Goal: Task Accomplishment & Management: Manage account settings

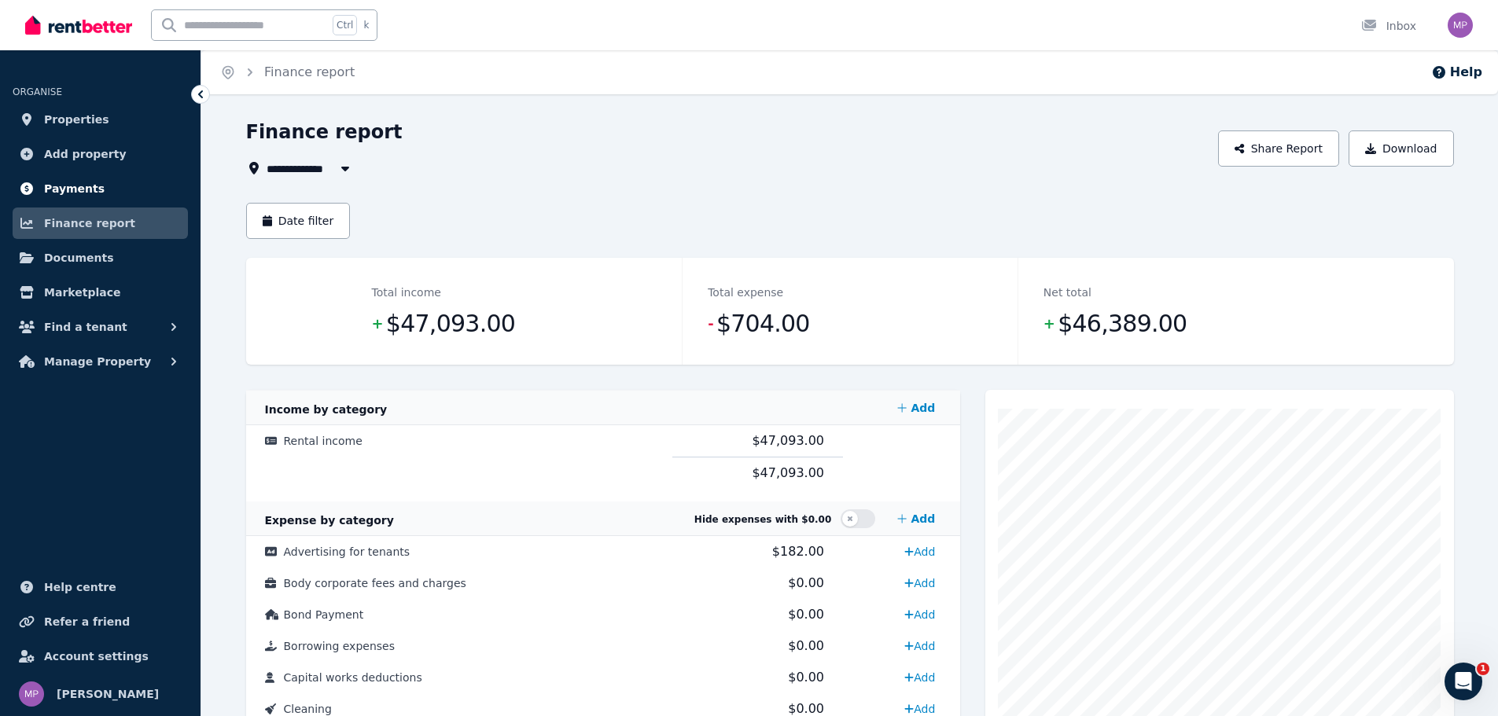
click at [105, 197] on link "Payments" at bounding box center [100, 188] width 175 height 31
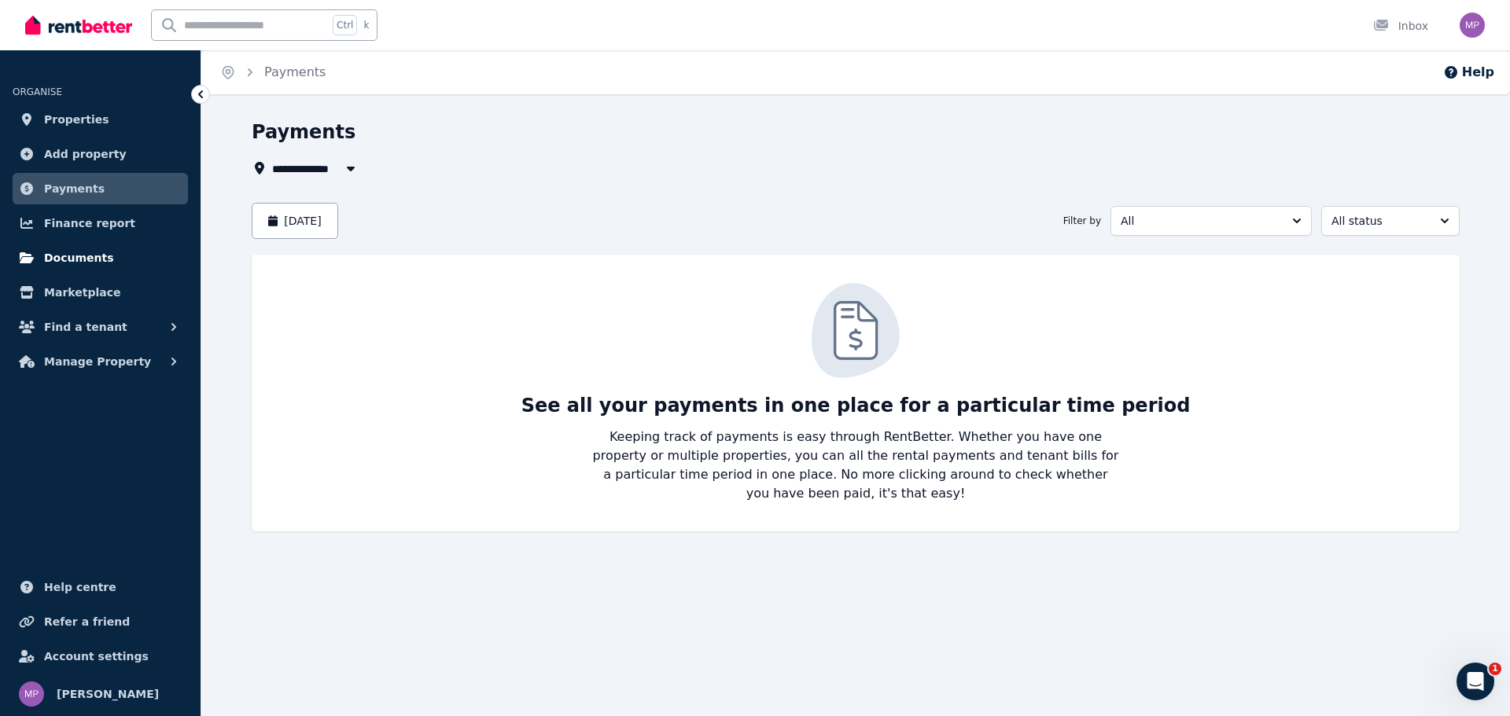
click at [86, 261] on span "Documents" at bounding box center [79, 257] width 70 height 19
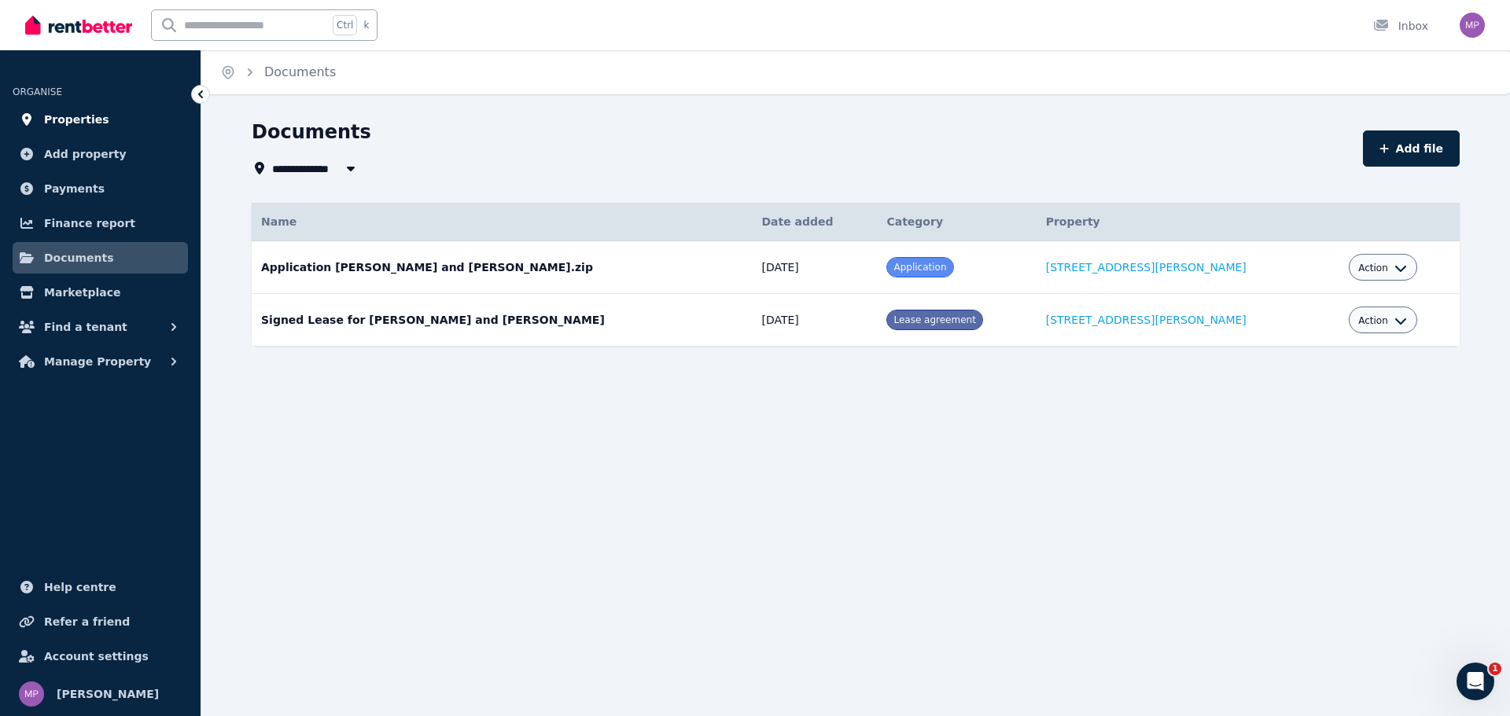
click at [90, 125] on span "Properties" at bounding box center [76, 119] width 65 height 19
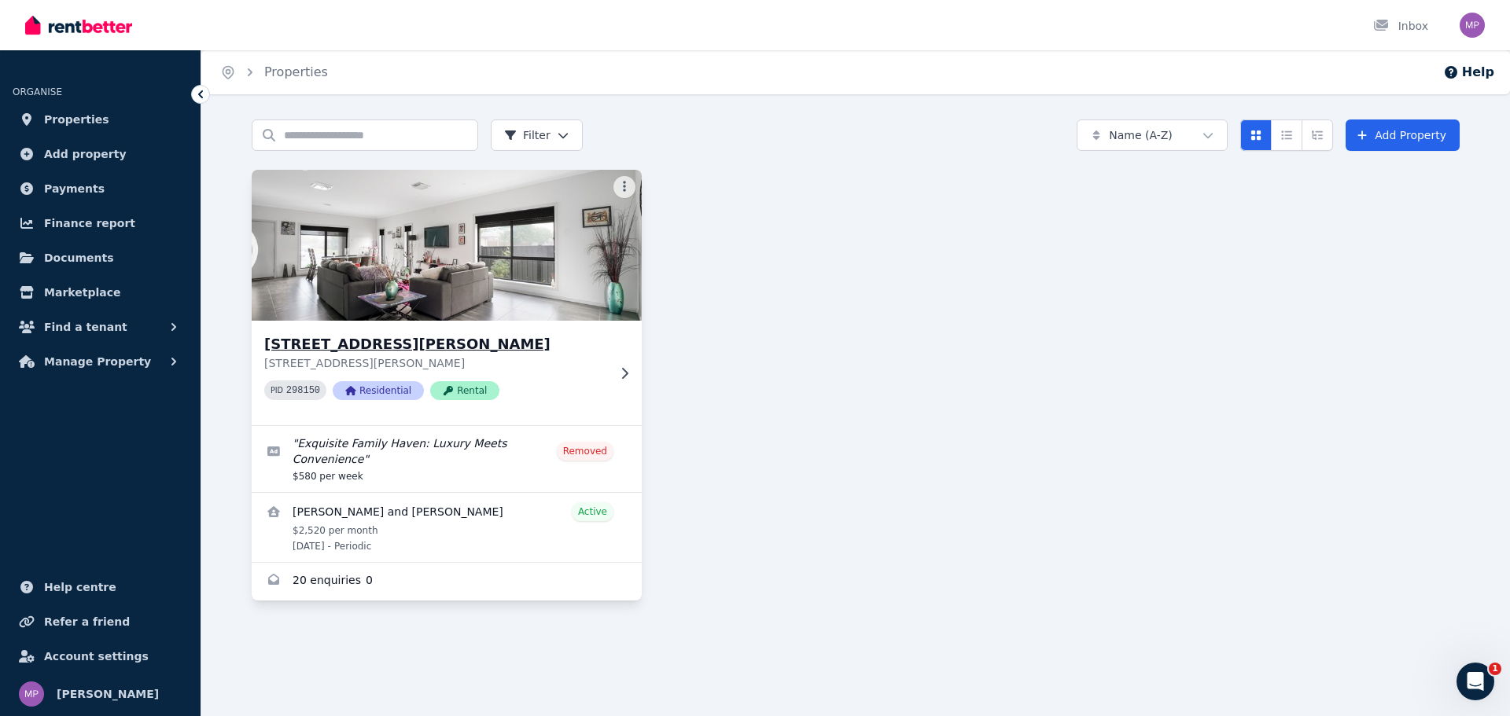
click at [414, 274] on img at bounding box center [447, 245] width 410 height 159
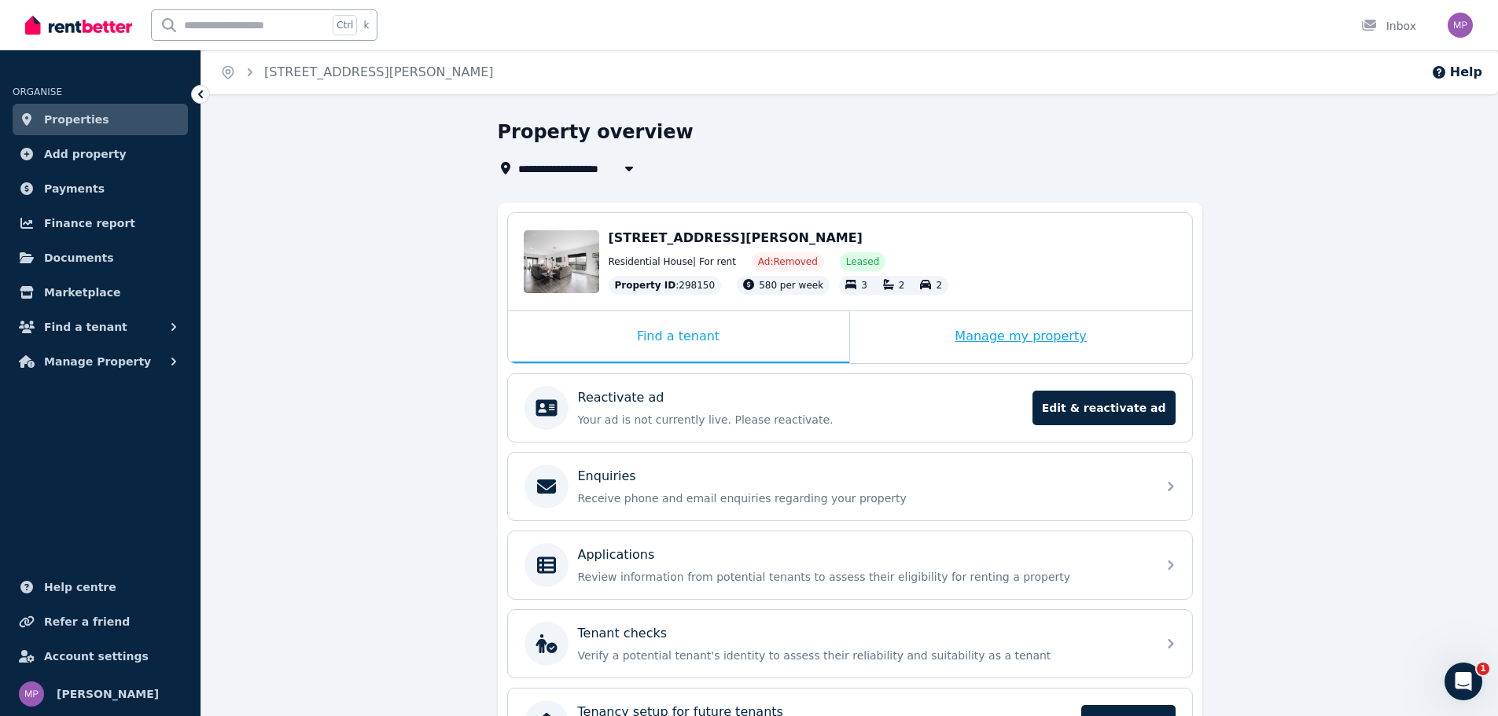
click at [1017, 344] on div "Manage my property" at bounding box center [1021, 337] width 342 height 52
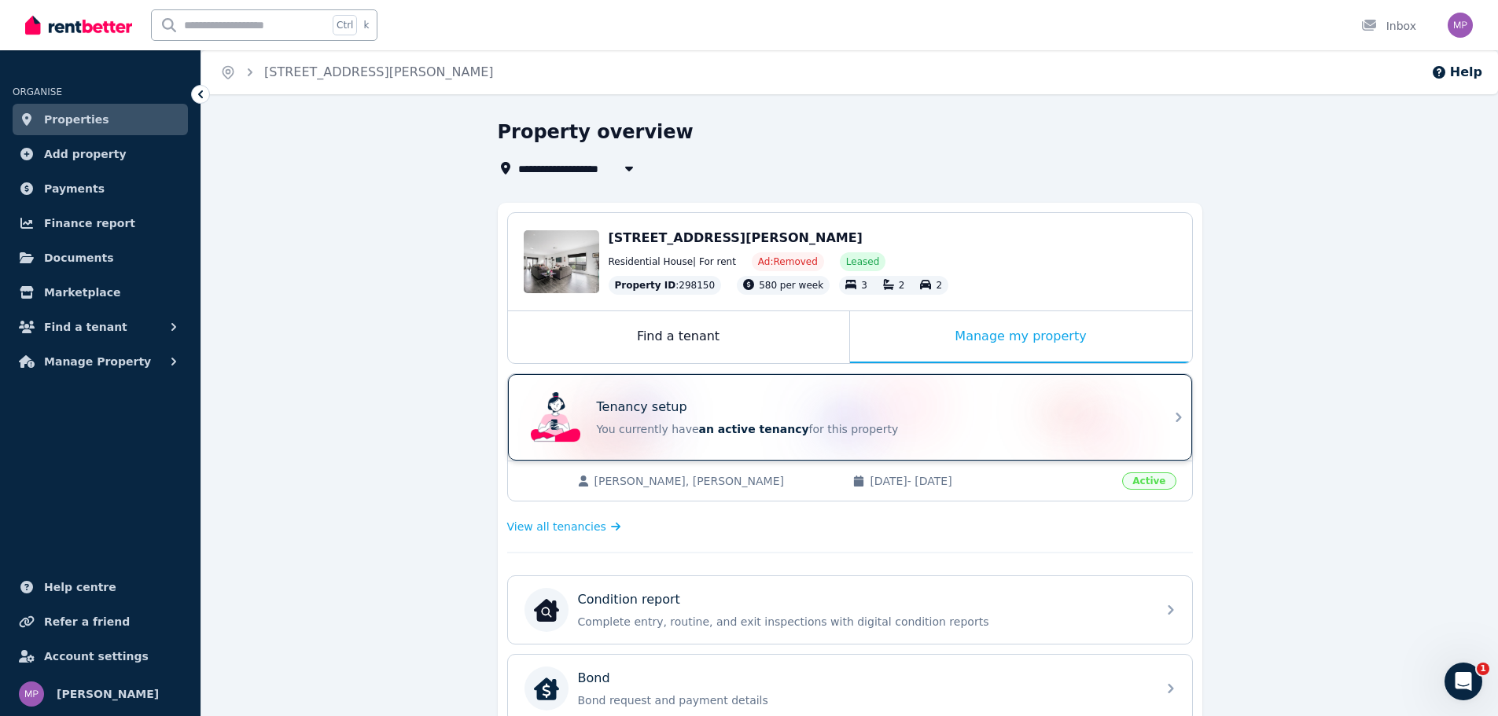
click at [954, 414] on div "Tenancy setup" at bounding box center [872, 407] width 550 height 19
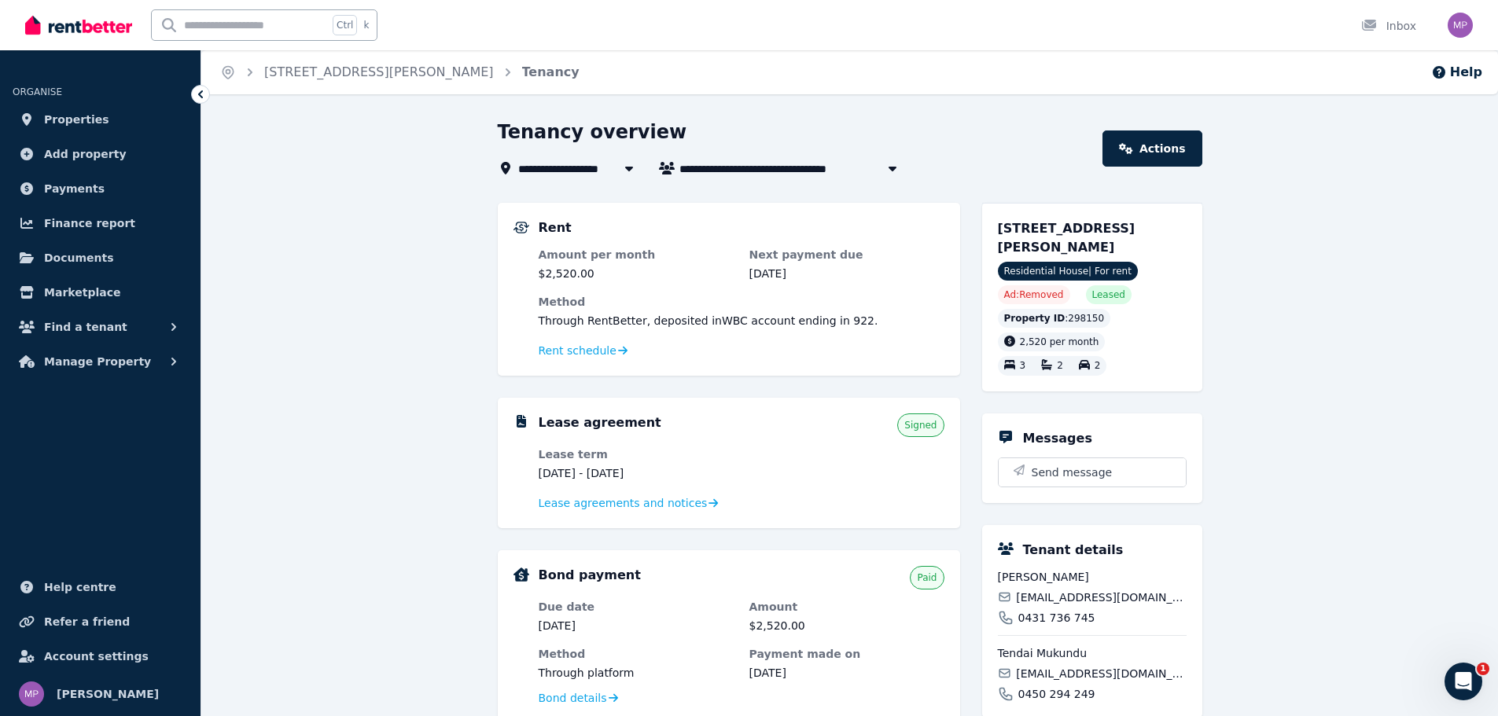
click at [604, 341] on div "Rent schedule" at bounding box center [742, 350] width 406 height 19
click at [602, 345] on span "Rent schedule" at bounding box center [578, 351] width 78 height 16
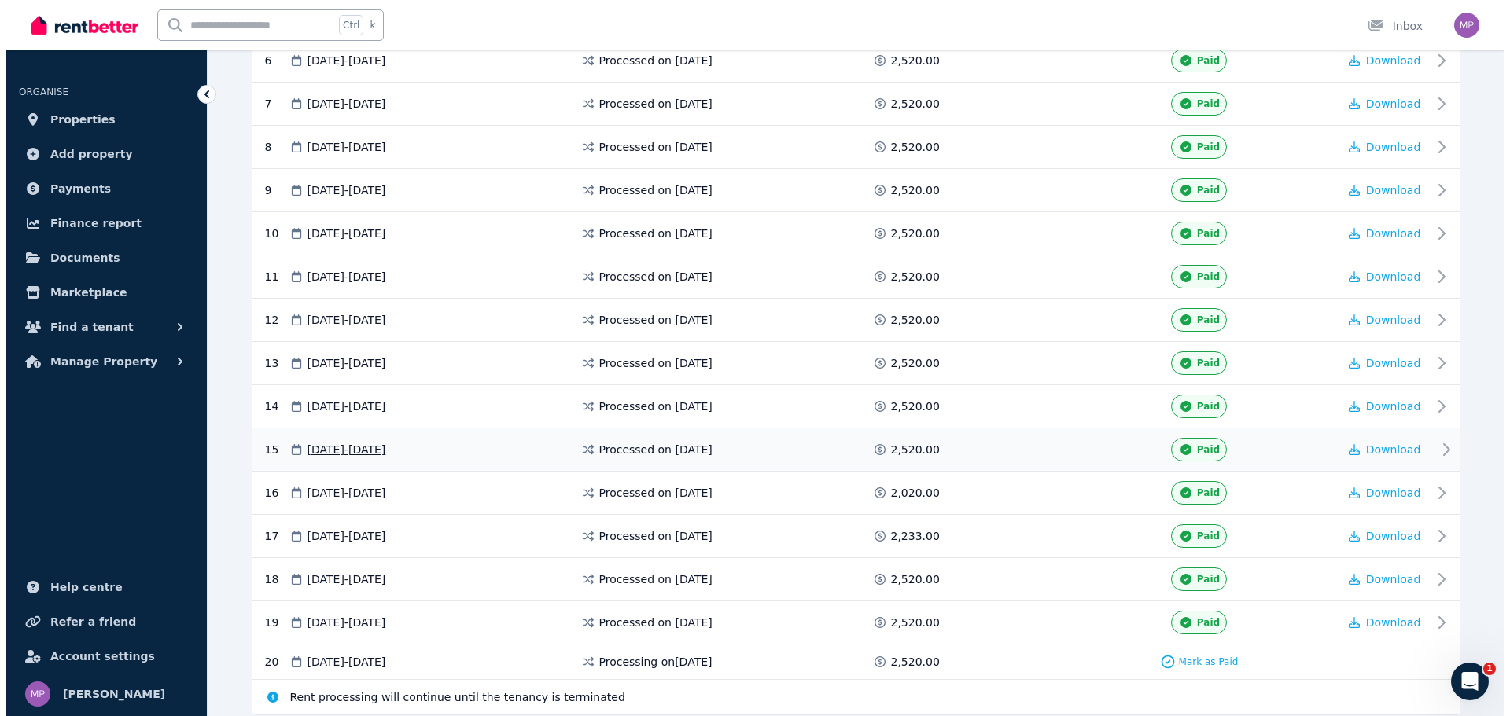
scroll to position [658, 0]
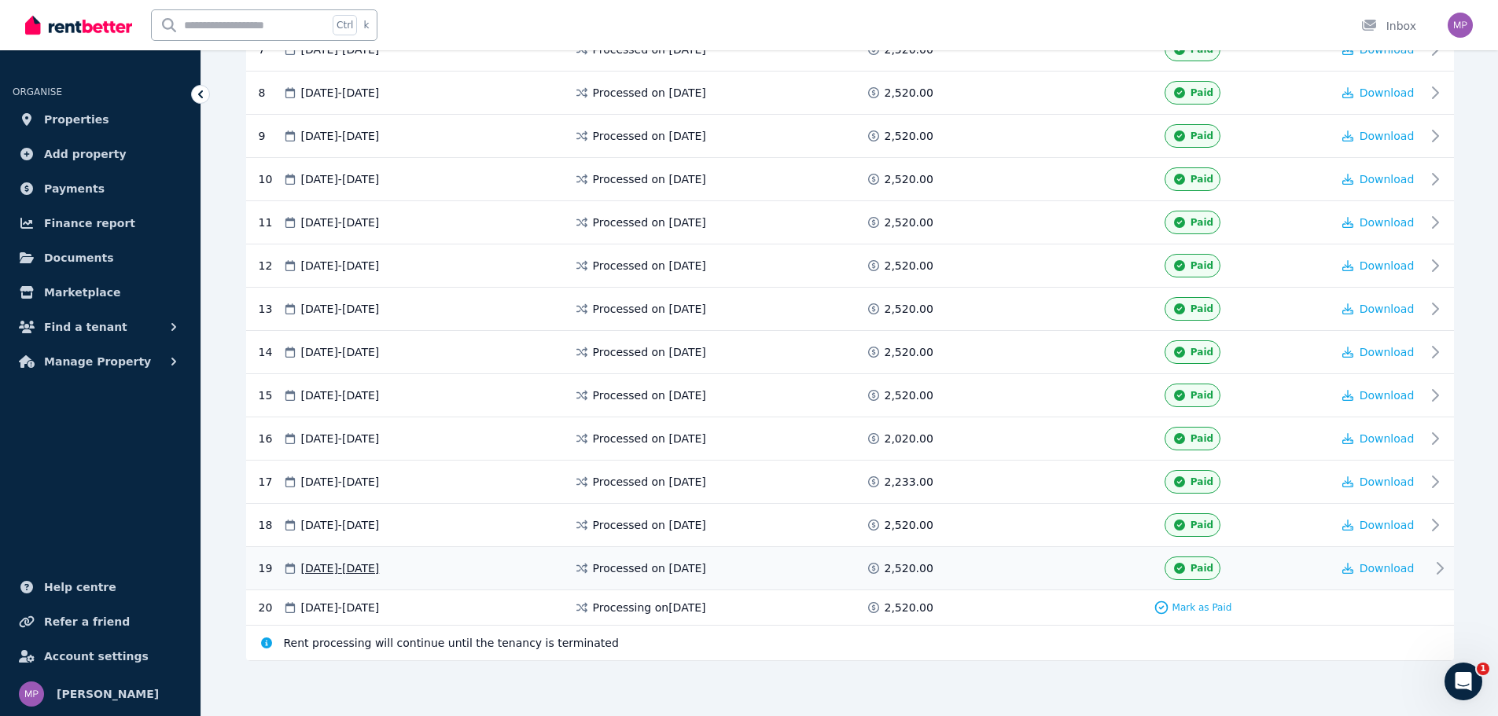
click at [356, 562] on span "20 Jul 2025 - 19 Aug 2025" at bounding box center [340, 569] width 79 height 16
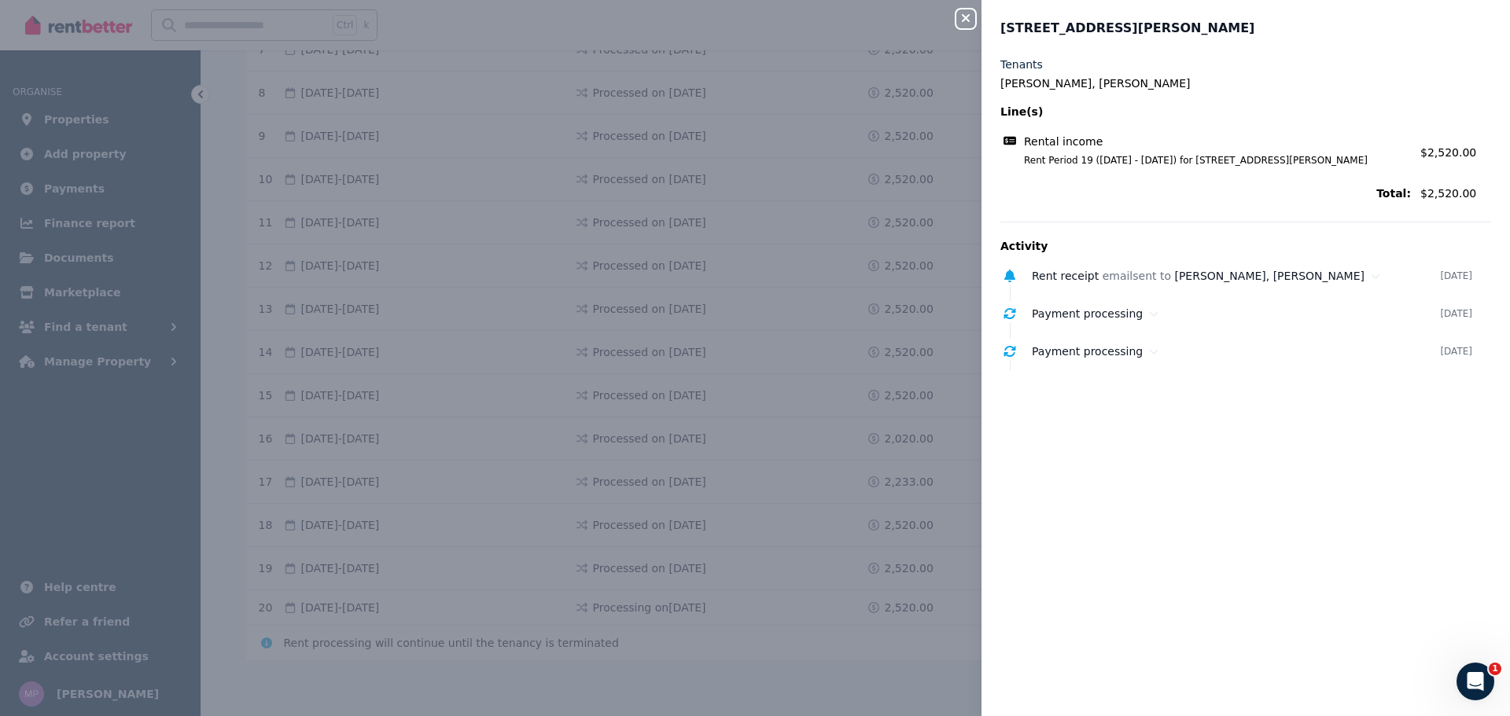
click at [1135, 299] on ul "Rent receipt email sent to Tafadzwa Machirori, Tendai Mukundu 22 July 2025 Paym…" at bounding box center [1245, 313] width 491 height 101
click at [1135, 303] on div "Payment processing 18 July 2025" at bounding box center [1236, 313] width 491 height 25
click at [1153, 273] on div "Rent receipt email sent to Tafadzwa Machirori, Tendai Mukundu" at bounding box center [1236, 276] width 408 height 16
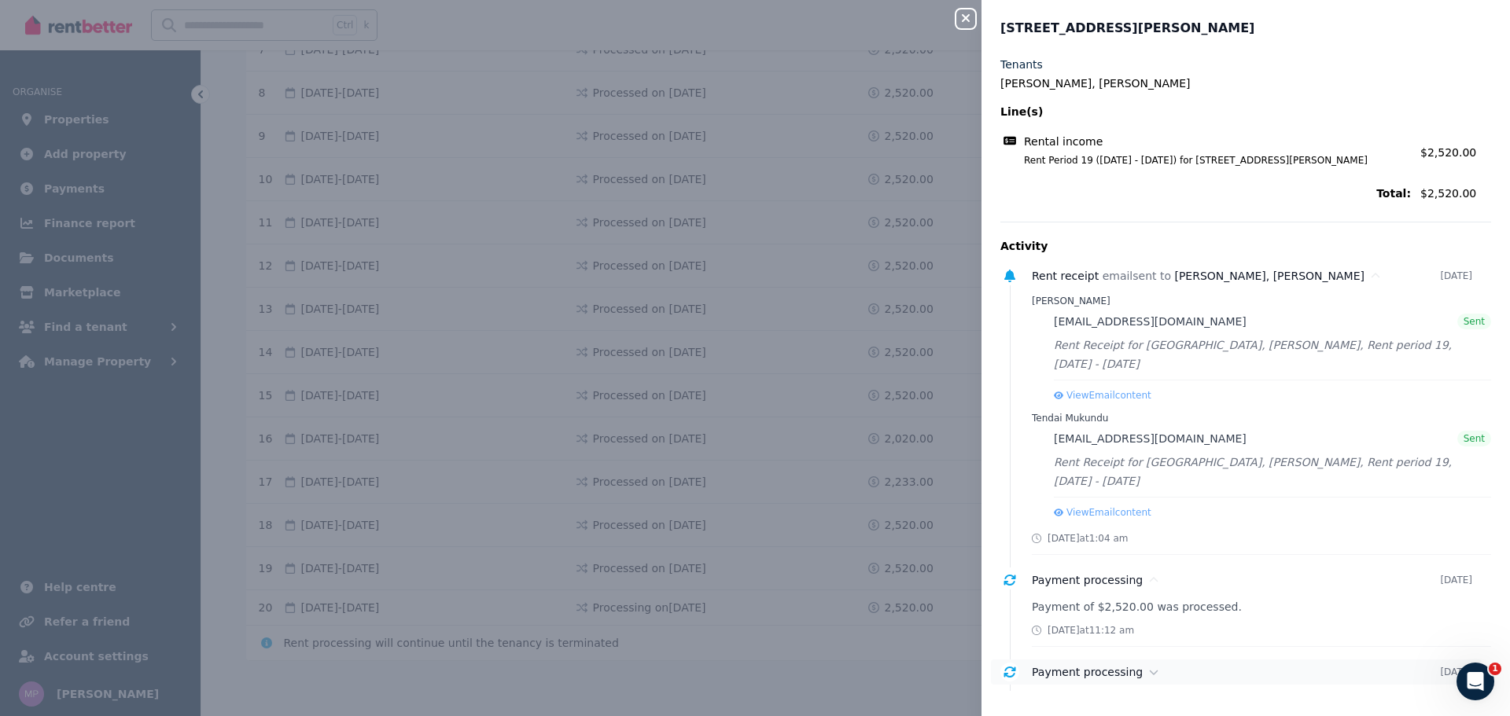
click at [1117, 660] on div "Payment processing 18 July 2025" at bounding box center [1236, 672] width 491 height 25
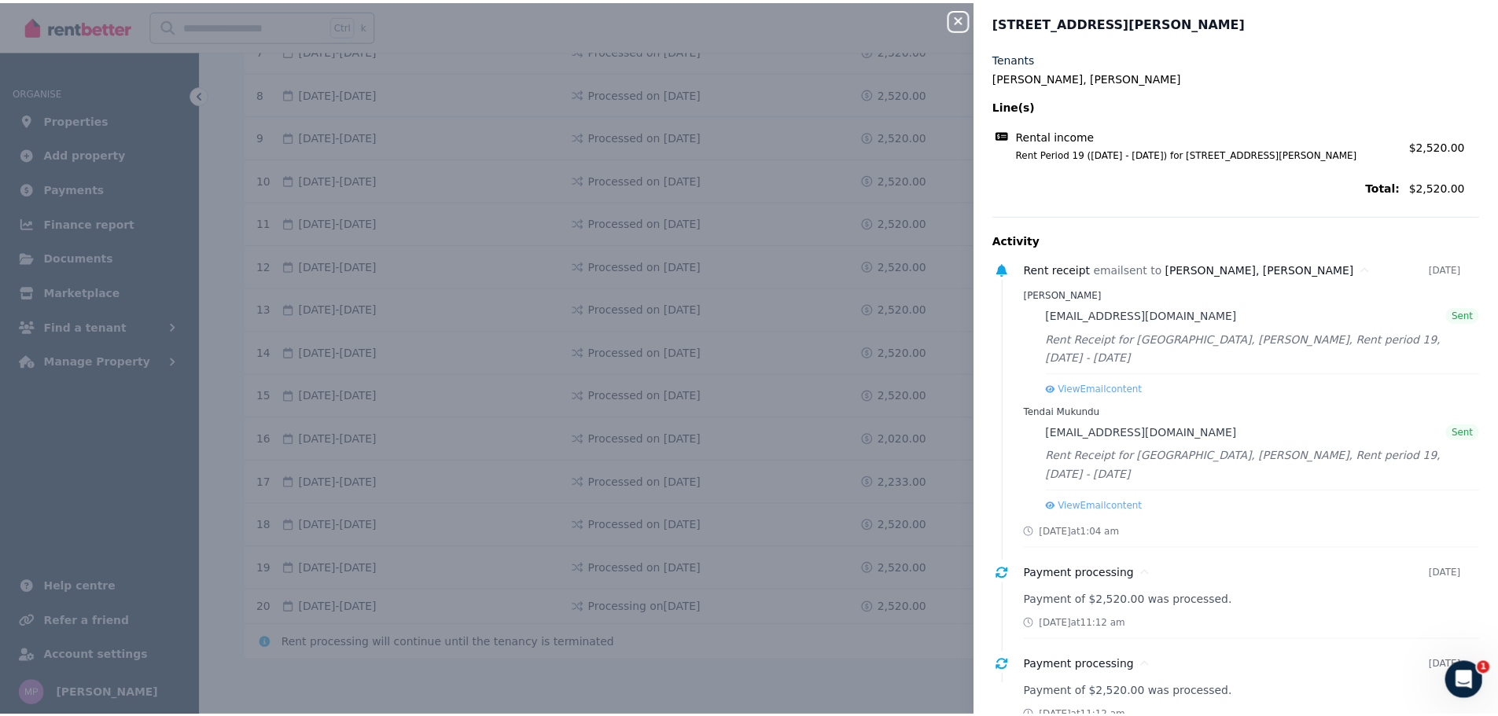
scroll to position [0, 0]
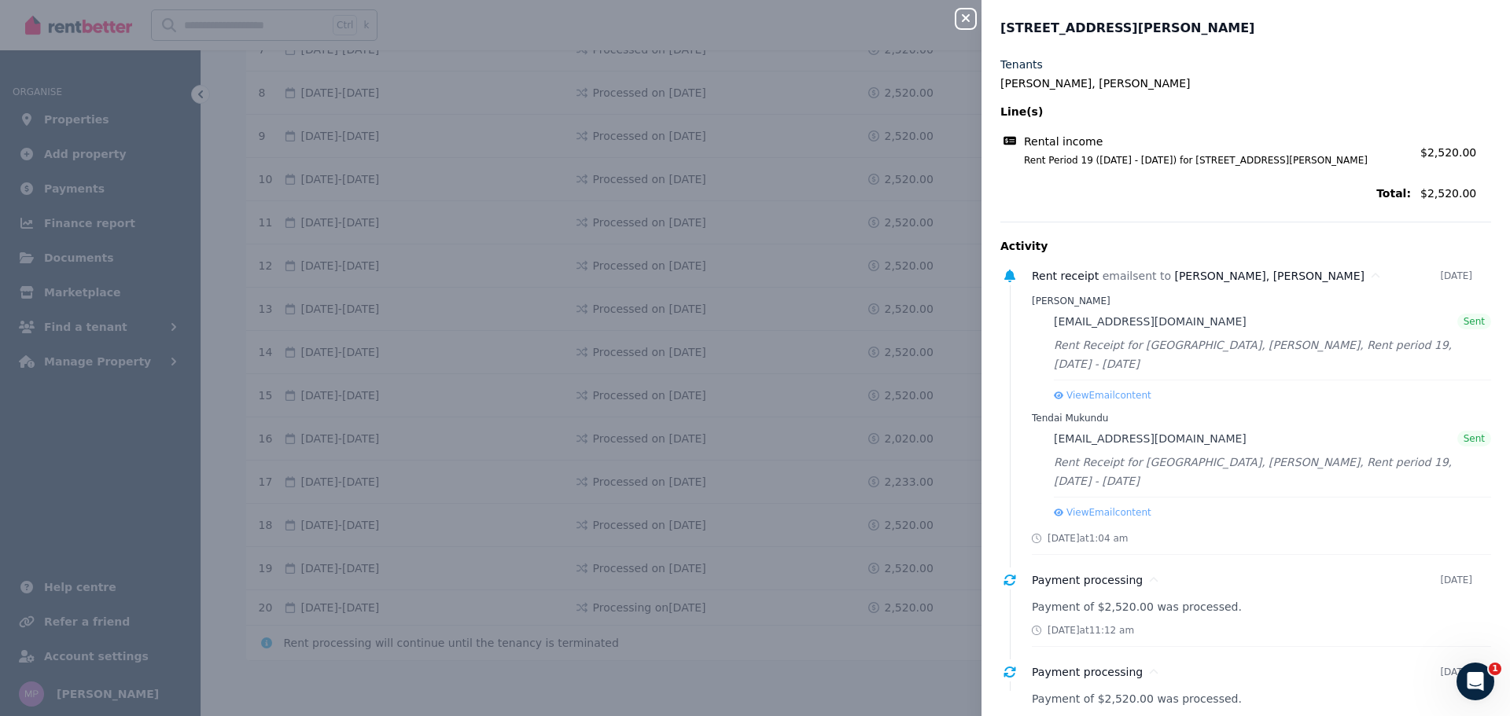
click at [965, 22] on icon "button" at bounding box center [965, 18] width 19 height 13
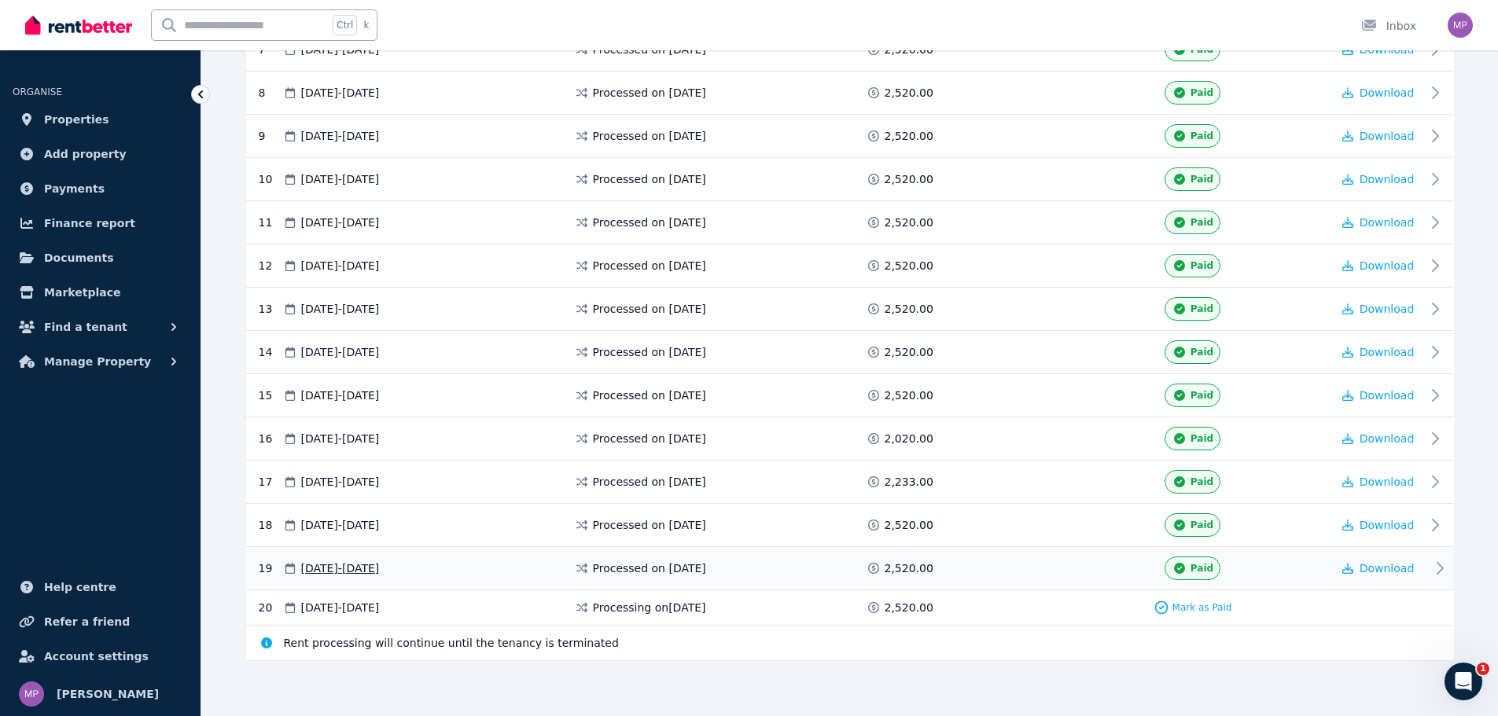
click at [640, 573] on span "Processed on 18 July 2025" at bounding box center [649, 569] width 113 height 16
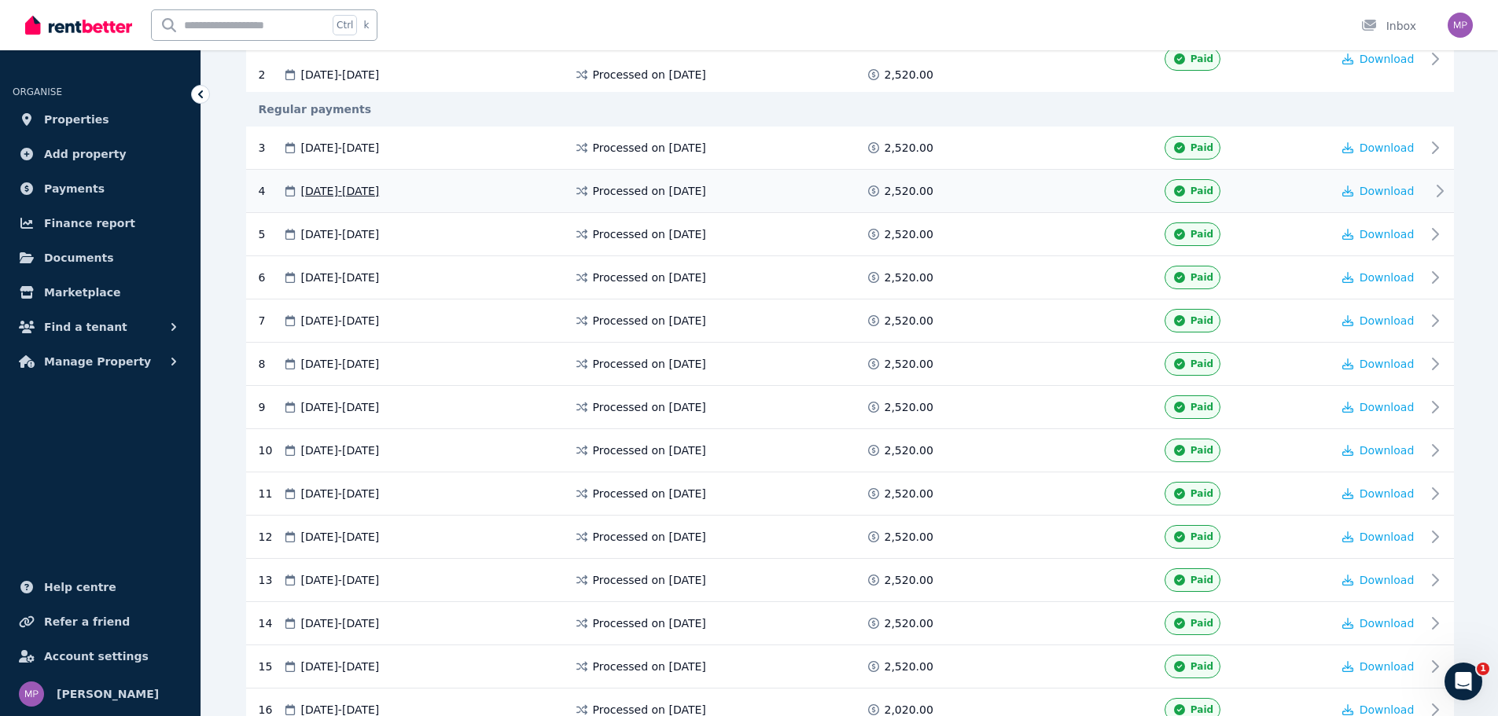
scroll to position [186, 0]
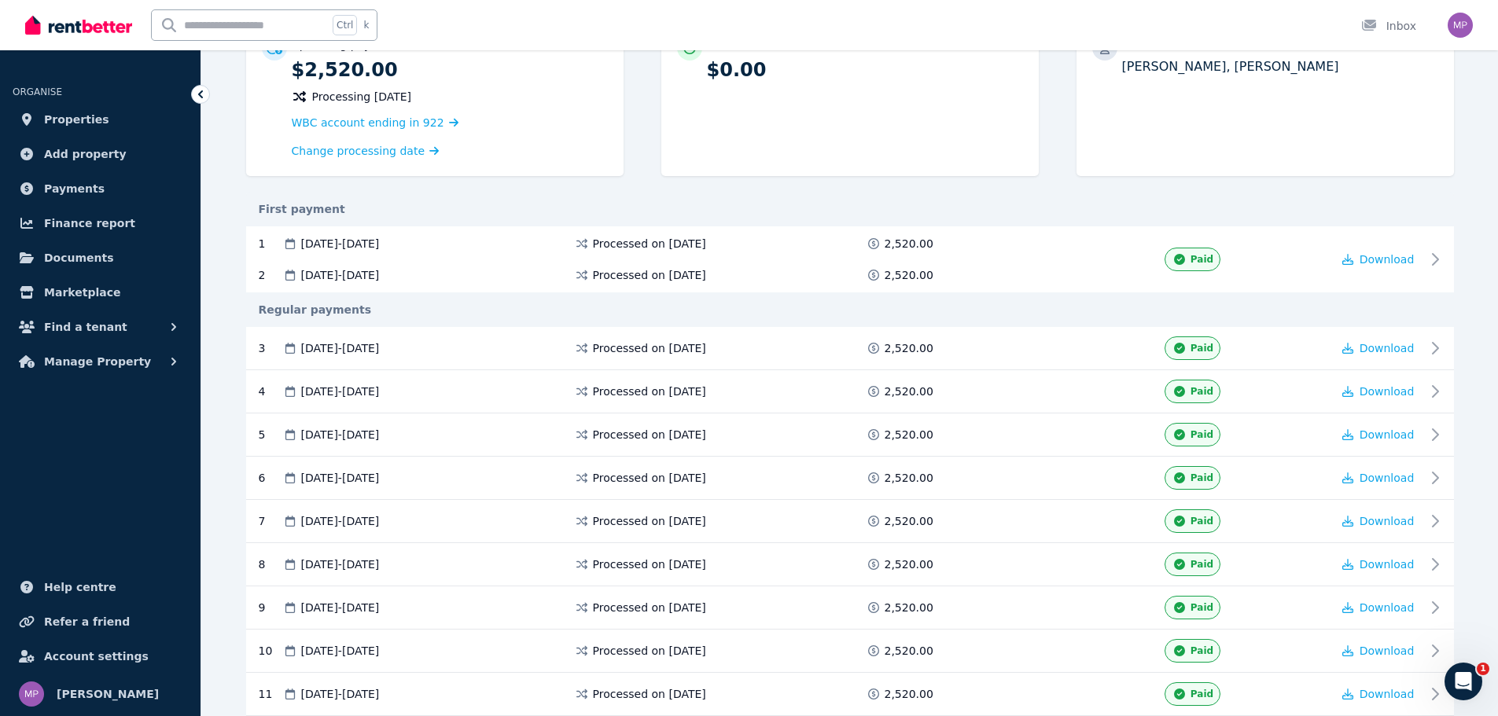
click at [77, 29] on img at bounding box center [78, 25] width 107 height 24
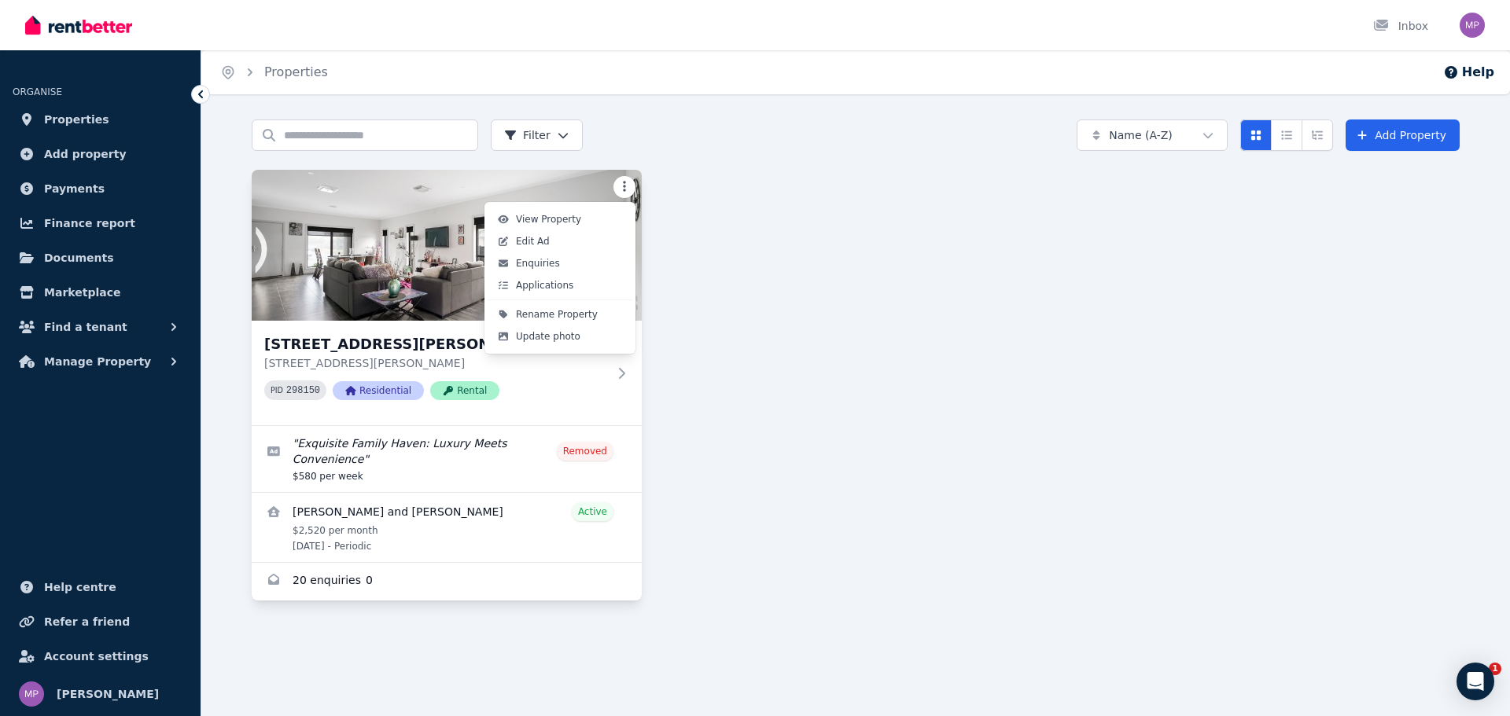
click at [630, 182] on html "Open main menu Inbox Open user menu ORGANISE Properties Add property Payments F…" at bounding box center [755, 358] width 1510 height 716
click at [749, 263] on html "Open main menu Inbox Open user menu ORGANISE Properties Add property Payments F…" at bounding box center [755, 358] width 1510 height 716
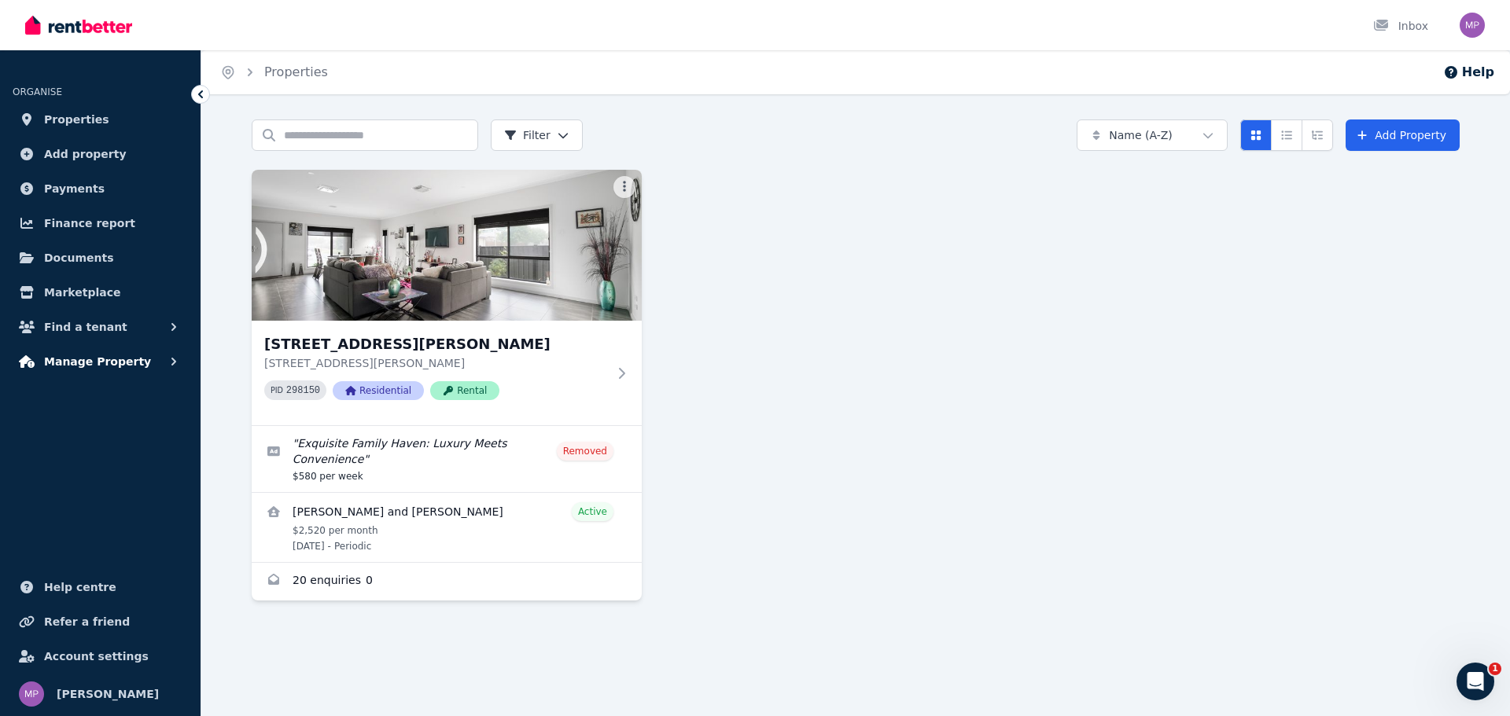
click at [111, 367] on span "Manage Property" at bounding box center [97, 361] width 107 height 19
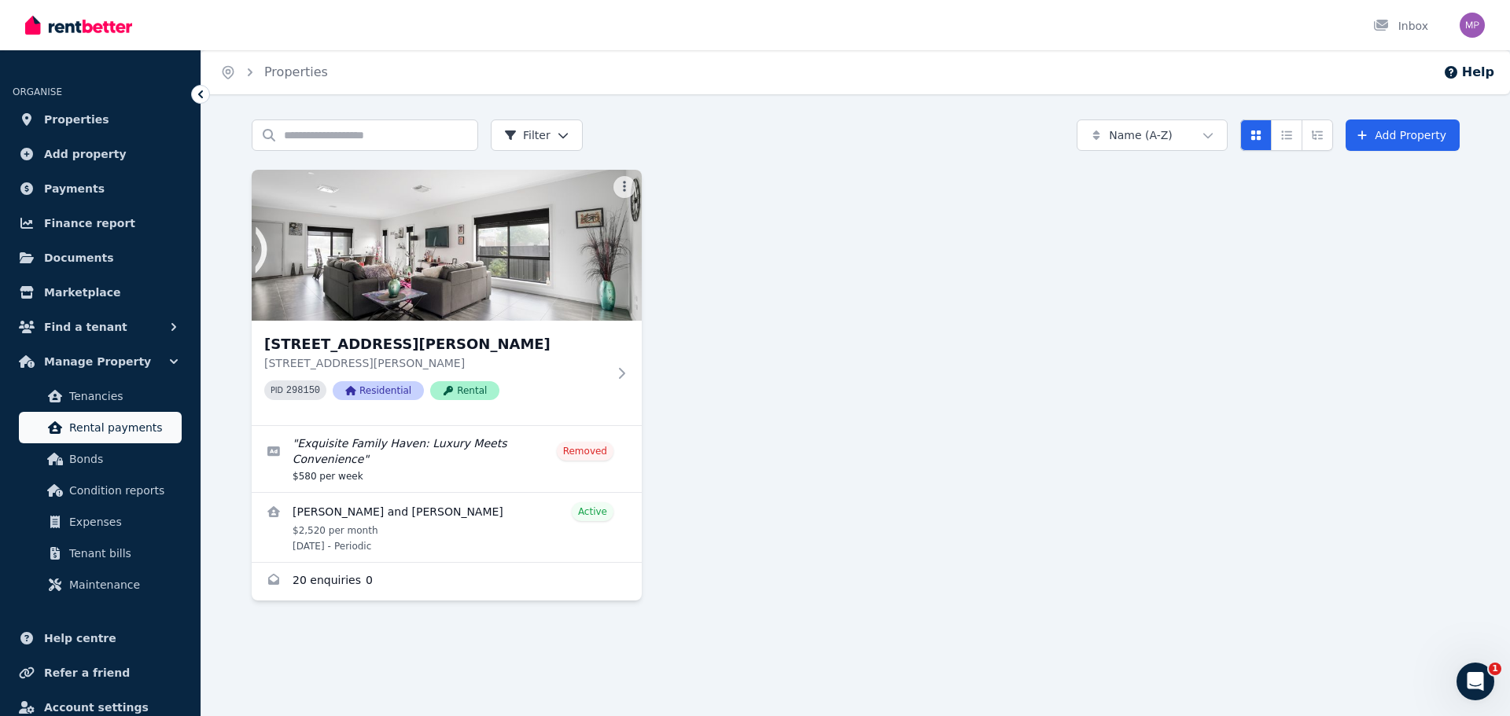
click at [106, 419] on span "Rental payments" at bounding box center [122, 427] width 106 height 19
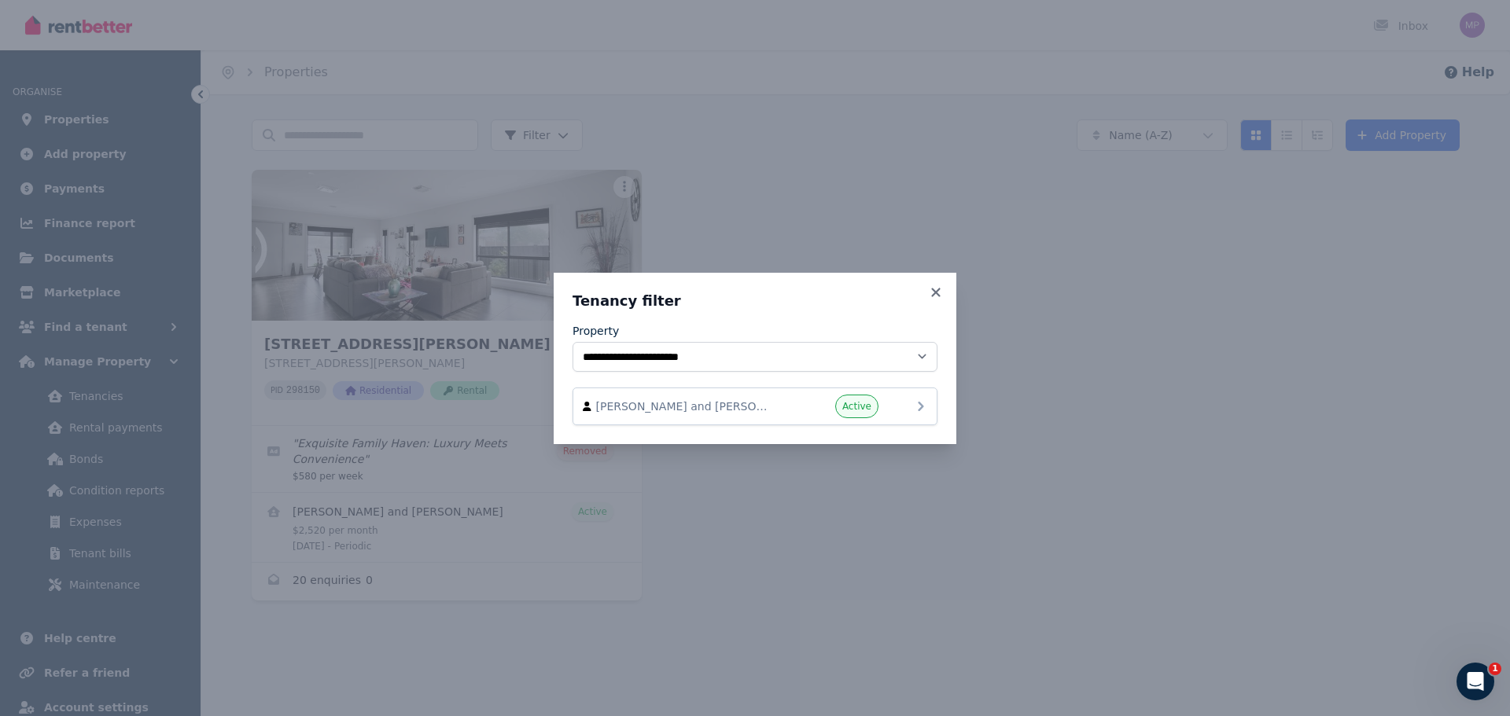
click at [918, 403] on icon at bounding box center [921, 406] width 6 height 9
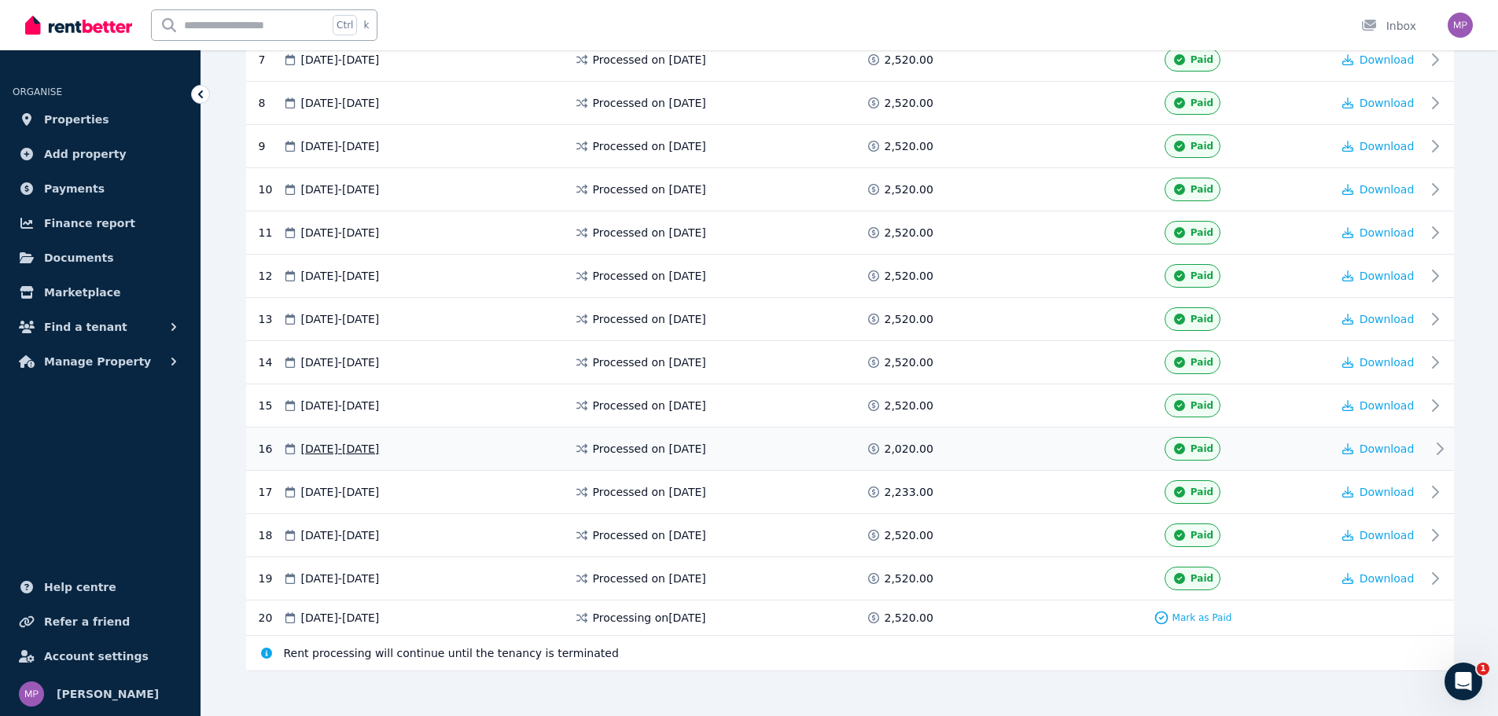
scroll to position [658, 0]
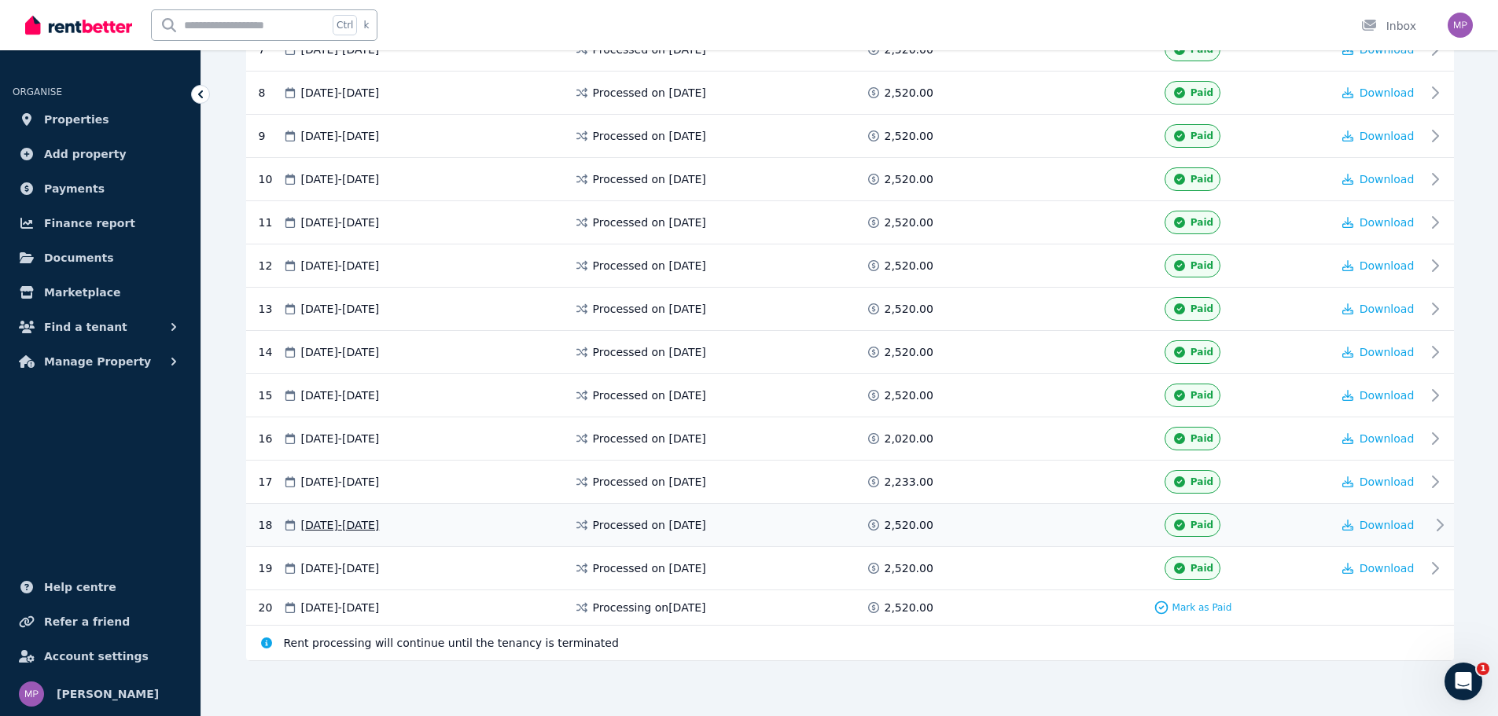
click at [380, 523] on span "[DATE] - [DATE]" at bounding box center [340, 525] width 79 height 16
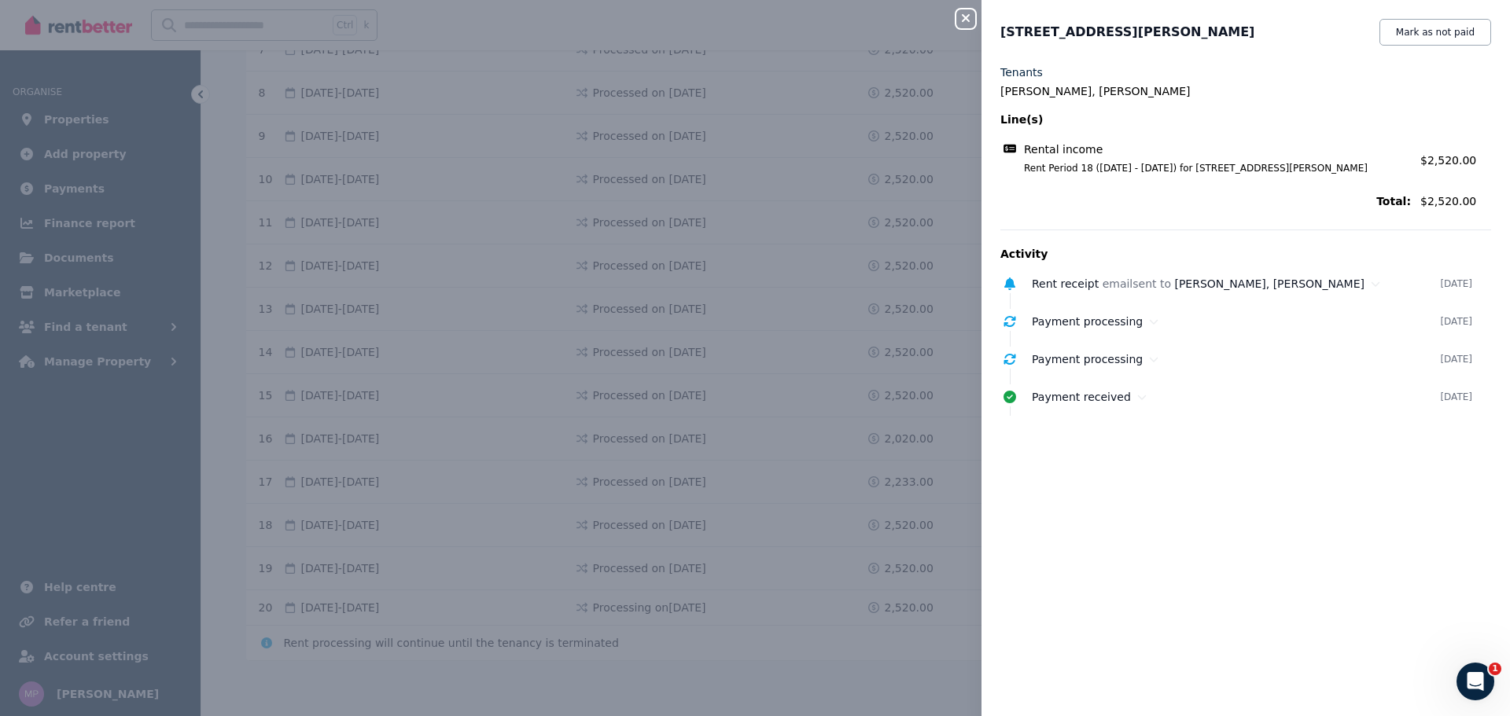
click at [404, 521] on div "Close panel [GEOGRAPHIC_DATA], [PERSON_NAME] as not paid Tenants Tafadzwa Machi…" at bounding box center [755, 358] width 1510 height 716
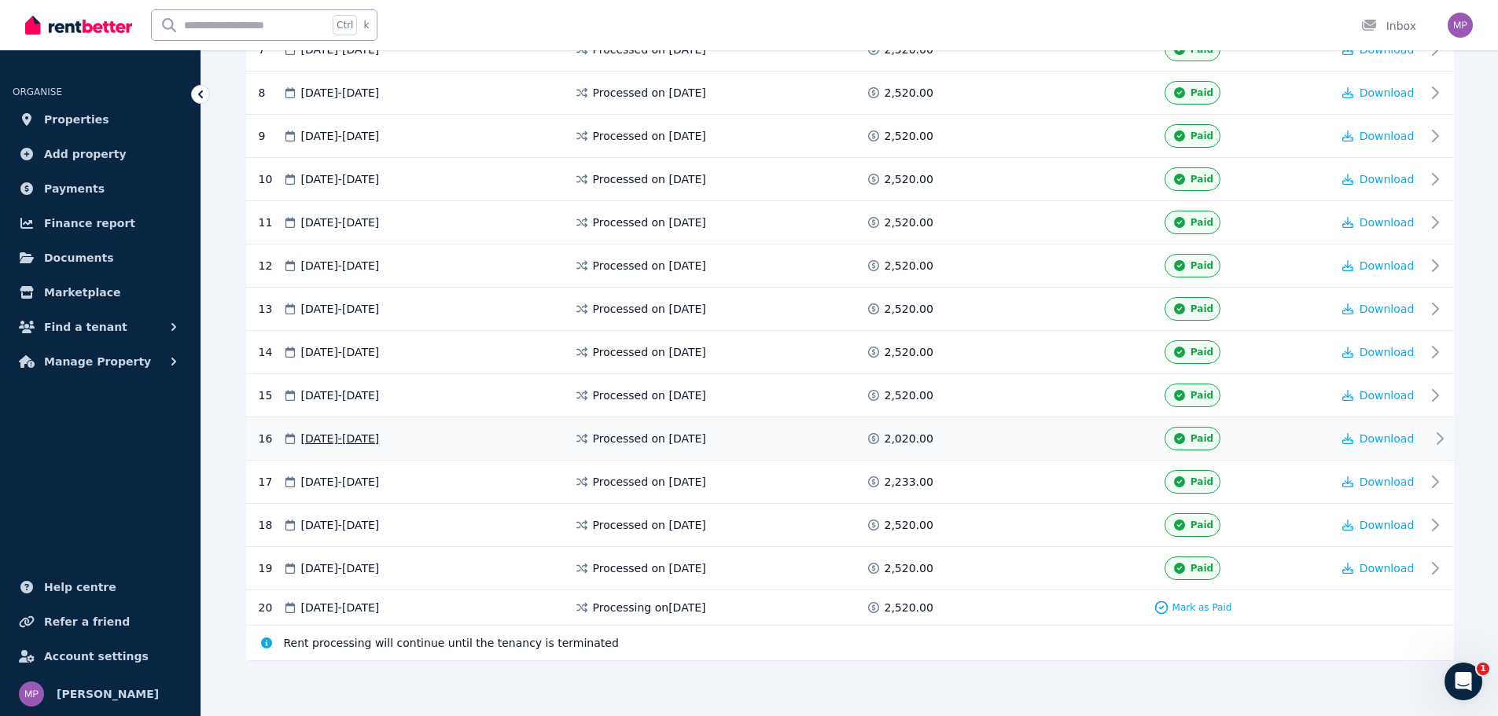
click at [739, 428] on div "Processed on [DATE]" at bounding box center [720, 439] width 292 height 24
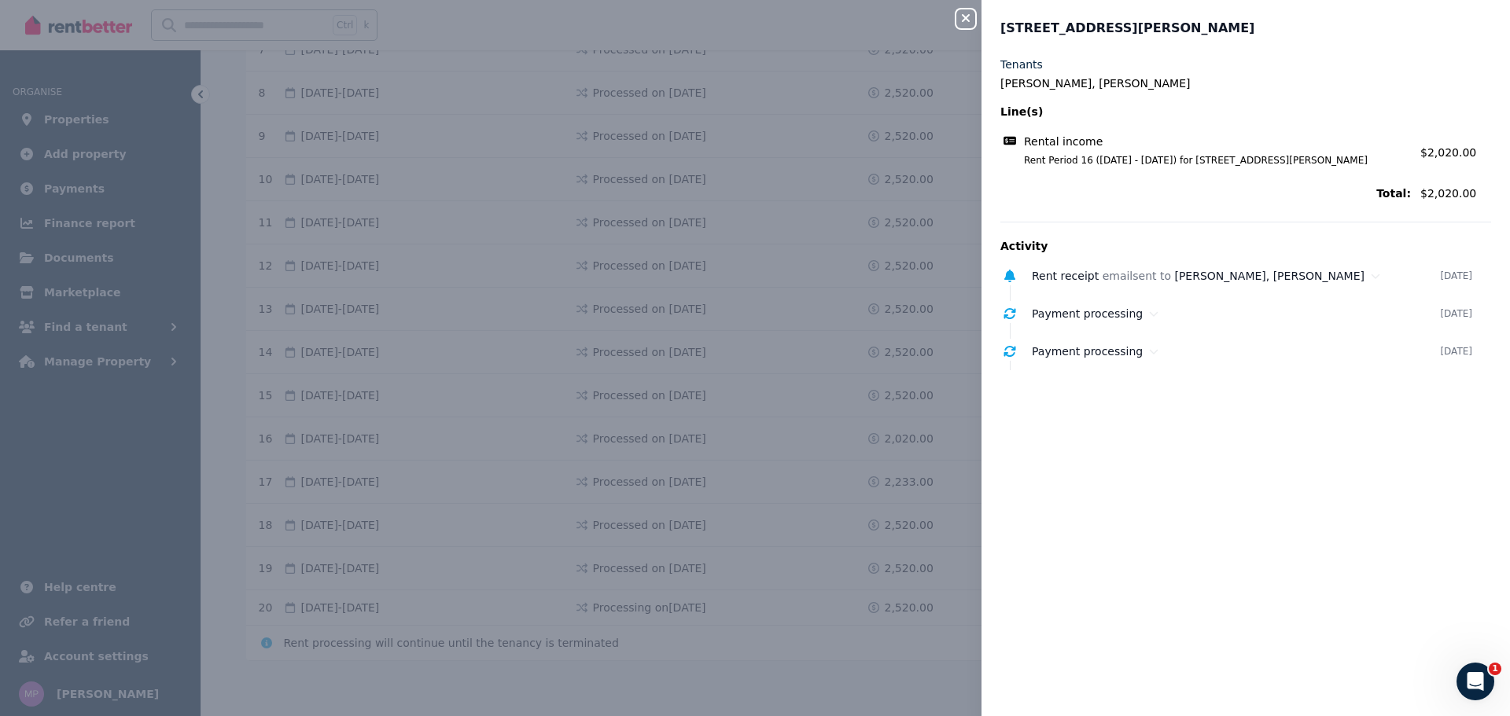
click at [815, 314] on div "Close panel [GEOGRAPHIC_DATA], [PERSON_NAME] Tenants Tafadzwa Machirori, Tendai…" at bounding box center [755, 358] width 1510 height 716
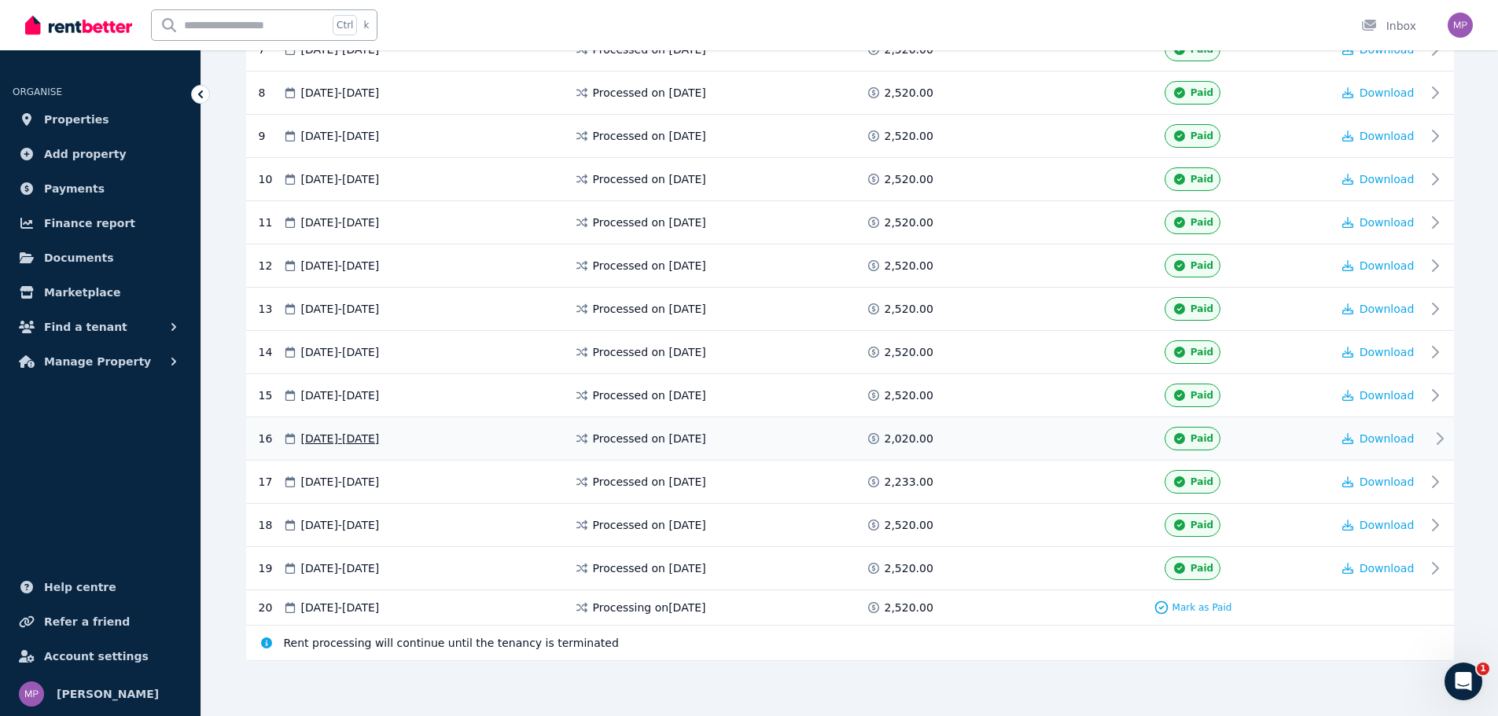
click at [1437, 439] on icon at bounding box center [1439, 438] width 19 height 19
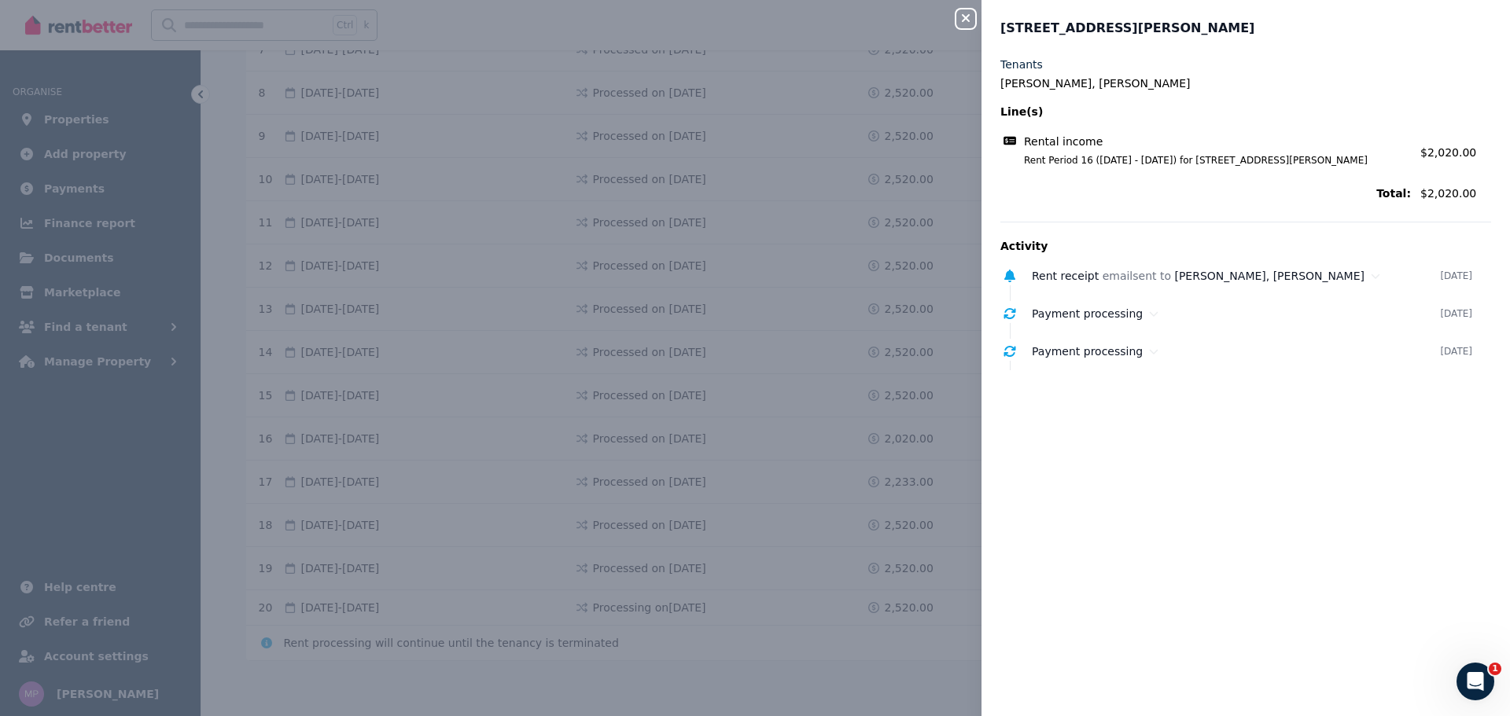
click at [830, 390] on div "Close panel [GEOGRAPHIC_DATA], [PERSON_NAME] Tenants Tafadzwa Machirori, Tendai…" at bounding box center [755, 358] width 1510 height 716
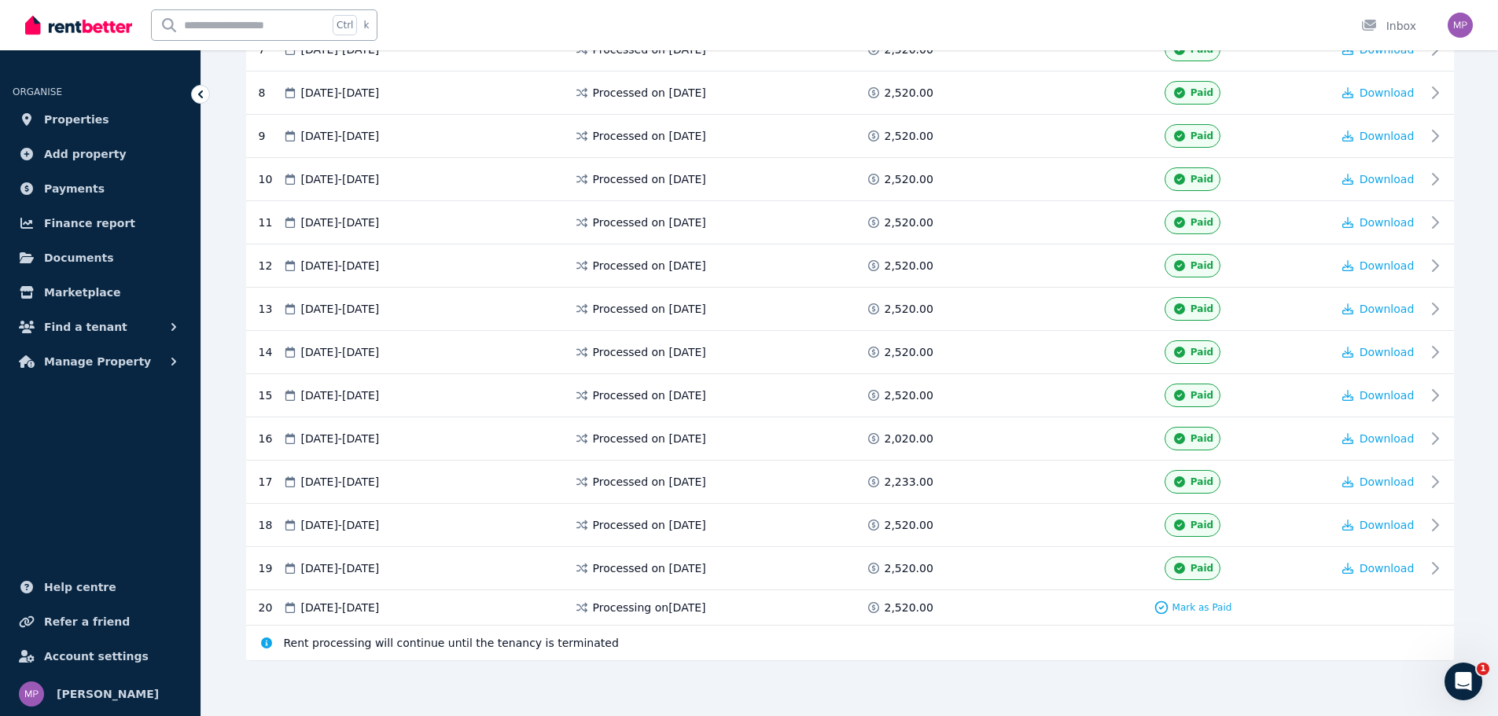
click at [1454, 676] on div "Open Intercom Messenger" at bounding box center [1463, 682] width 52 height 52
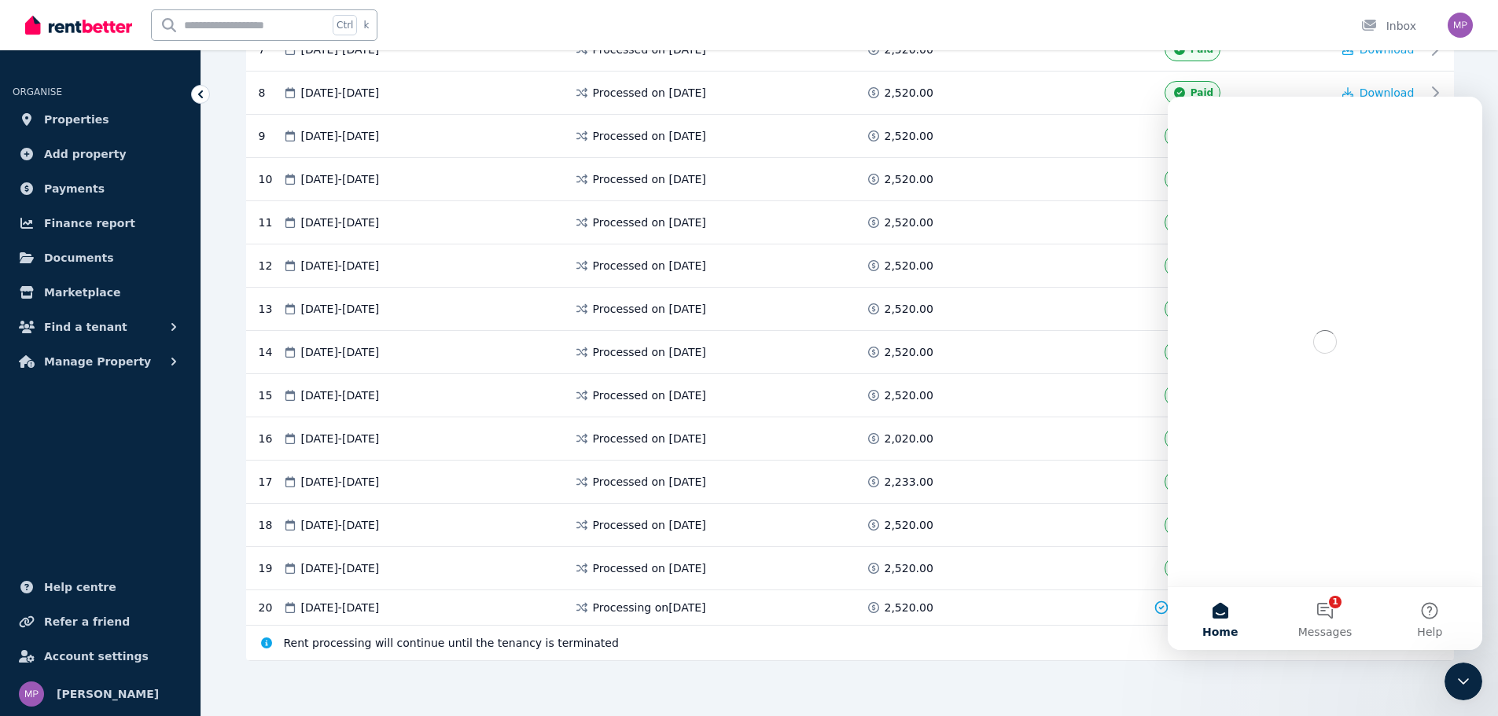
scroll to position [0, 0]
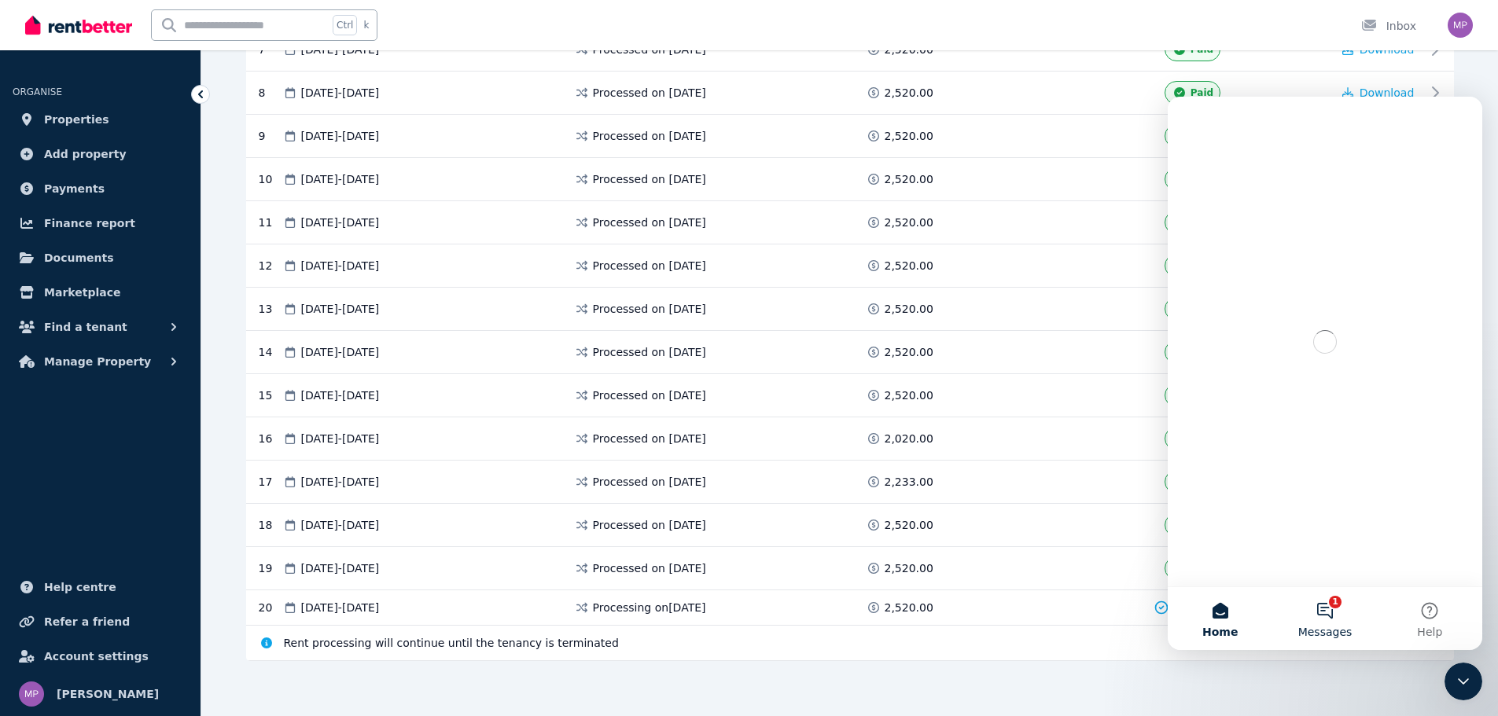
click at [1326, 607] on button "1 Messages" at bounding box center [1324, 618] width 105 height 63
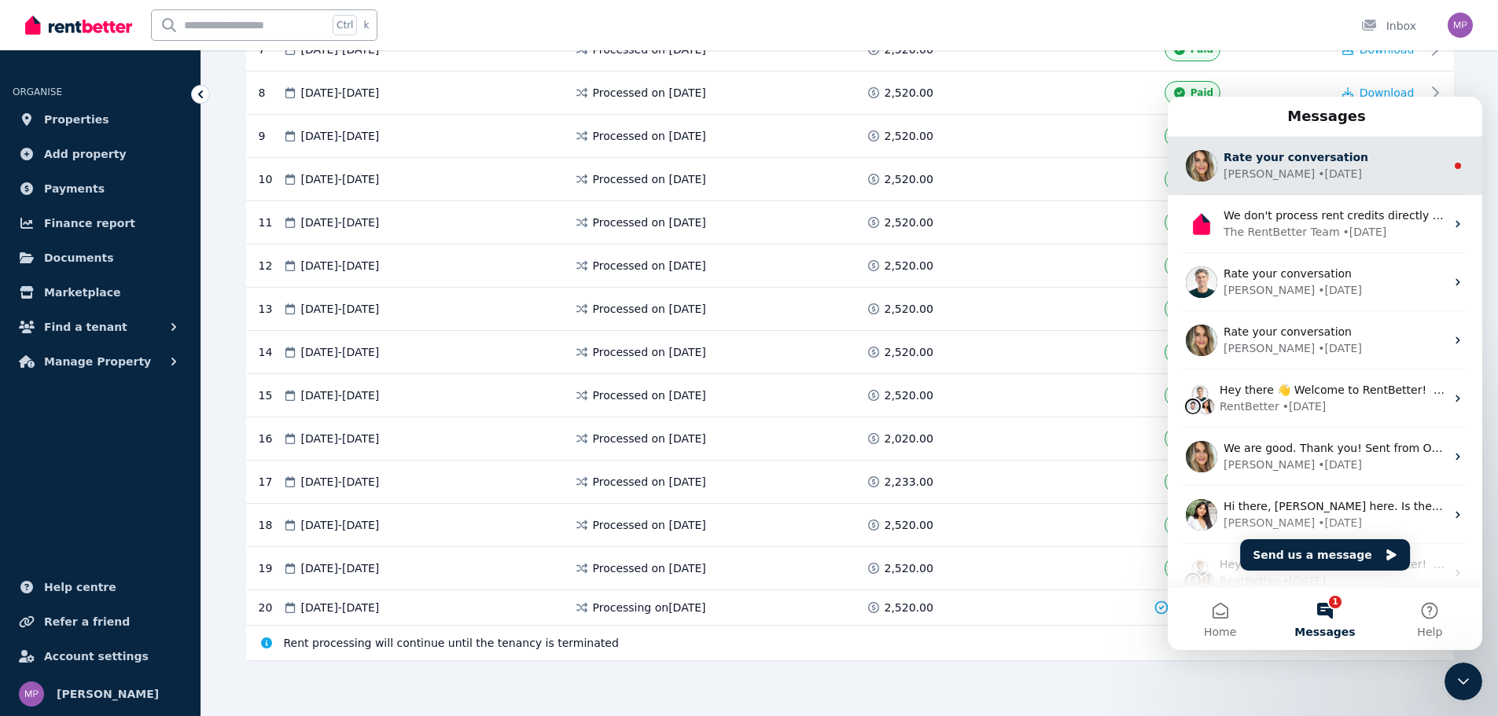
click at [1306, 156] on span "Rate your conversation" at bounding box center [1295, 157] width 145 height 13
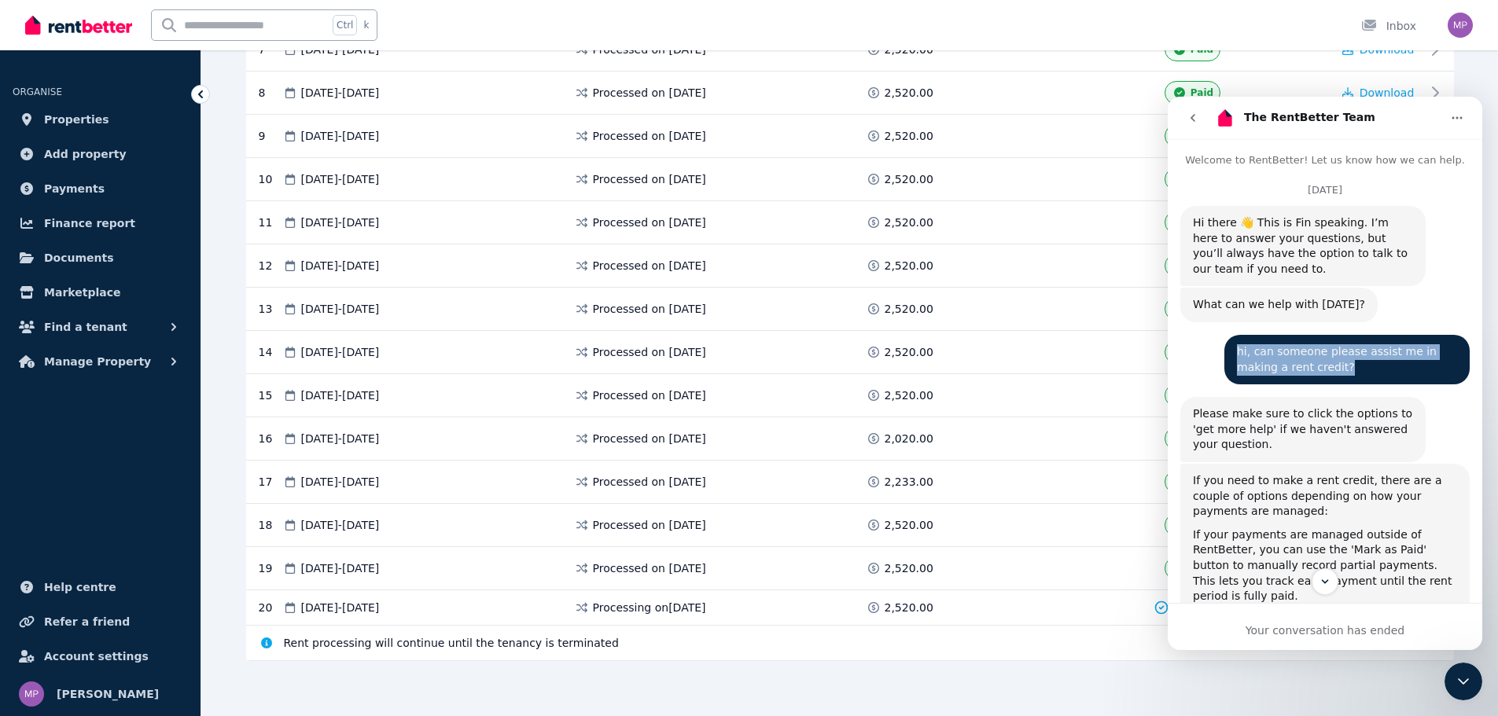
drag, startPoint x: 1293, startPoint y: 372, endPoint x: 1227, endPoint y: 348, distance: 71.1
click at [1227, 348] on div "hi, can someone please assist me in making a rent credit? [PERSON_NAME] • [DATE]" at bounding box center [1346, 360] width 245 height 50
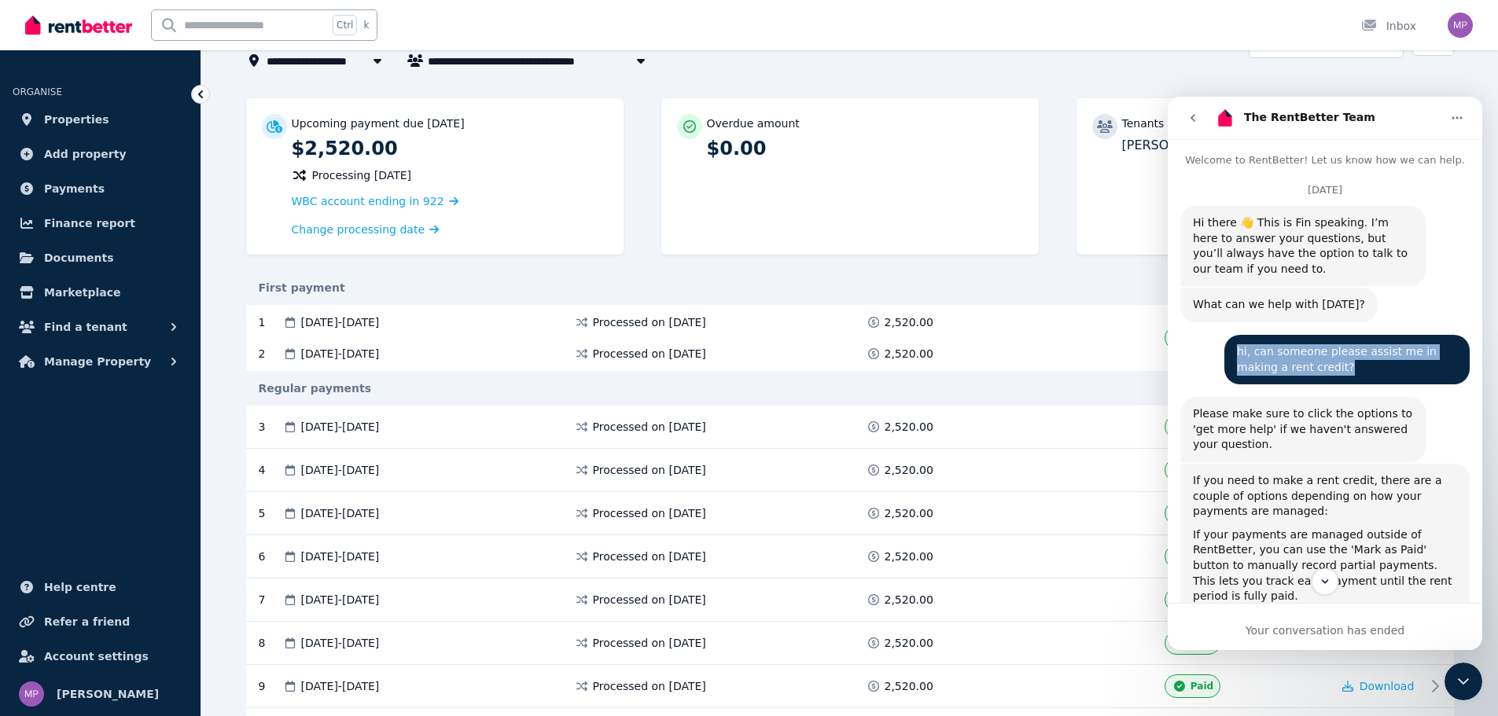
click at [1298, 366] on div "hi, can someone please assist me in making a rent credit?" at bounding box center [1347, 359] width 220 height 31
drag, startPoint x: 1298, startPoint y: 366, endPoint x: 1215, endPoint y: 346, distance: 85.6
click at [1215, 346] on div "hi, can someone please assist me in making a rent credit? [PERSON_NAME] • [DATE]" at bounding box center [1324, 366] width 289 height 62
copy div "hi, can someone please assist me in making a rent credit?"
click at [1194, 118] on icon "go back" at bounding box center [1192, 118] width 13 height 13
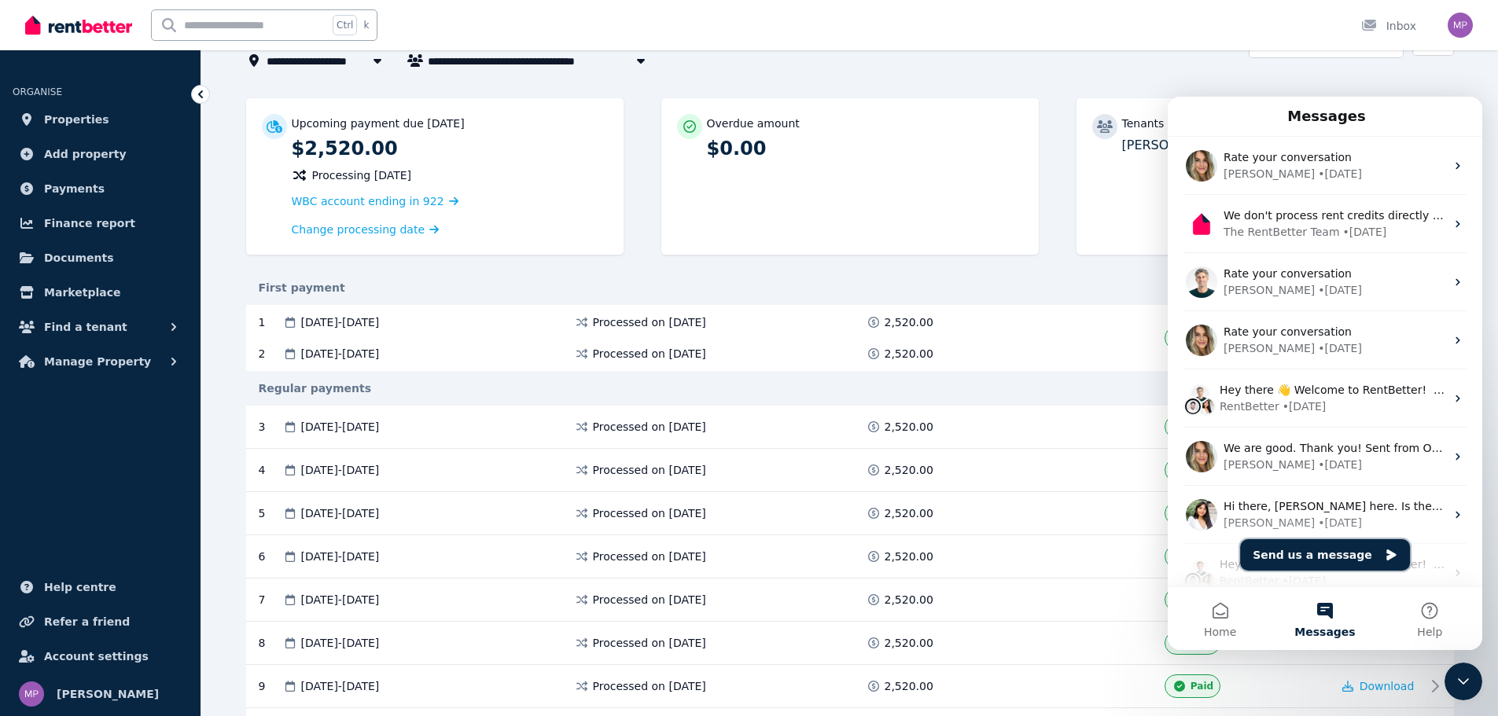
click at [1385, 561] on button "Send us a message" at bounding box center [1325, 554] width 170 height 31
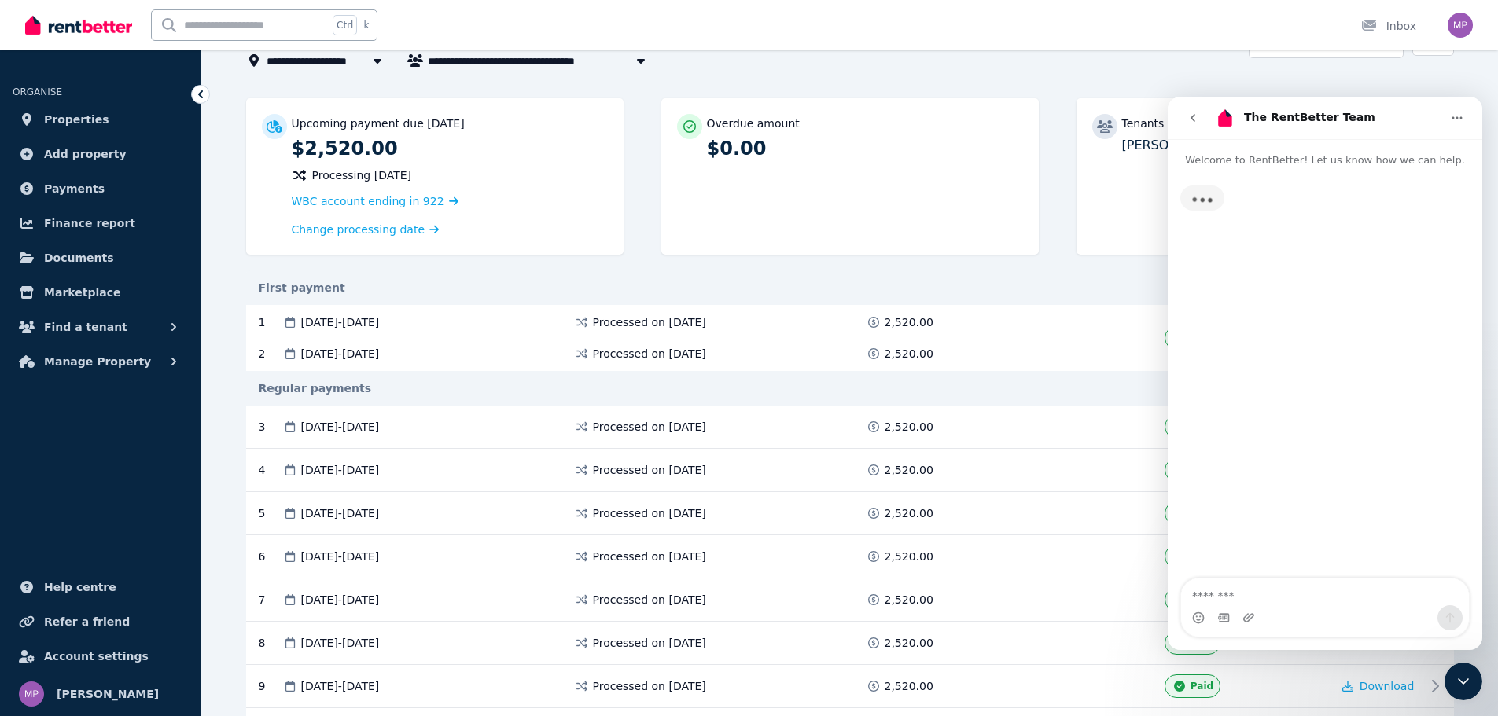
type textarea "**********"
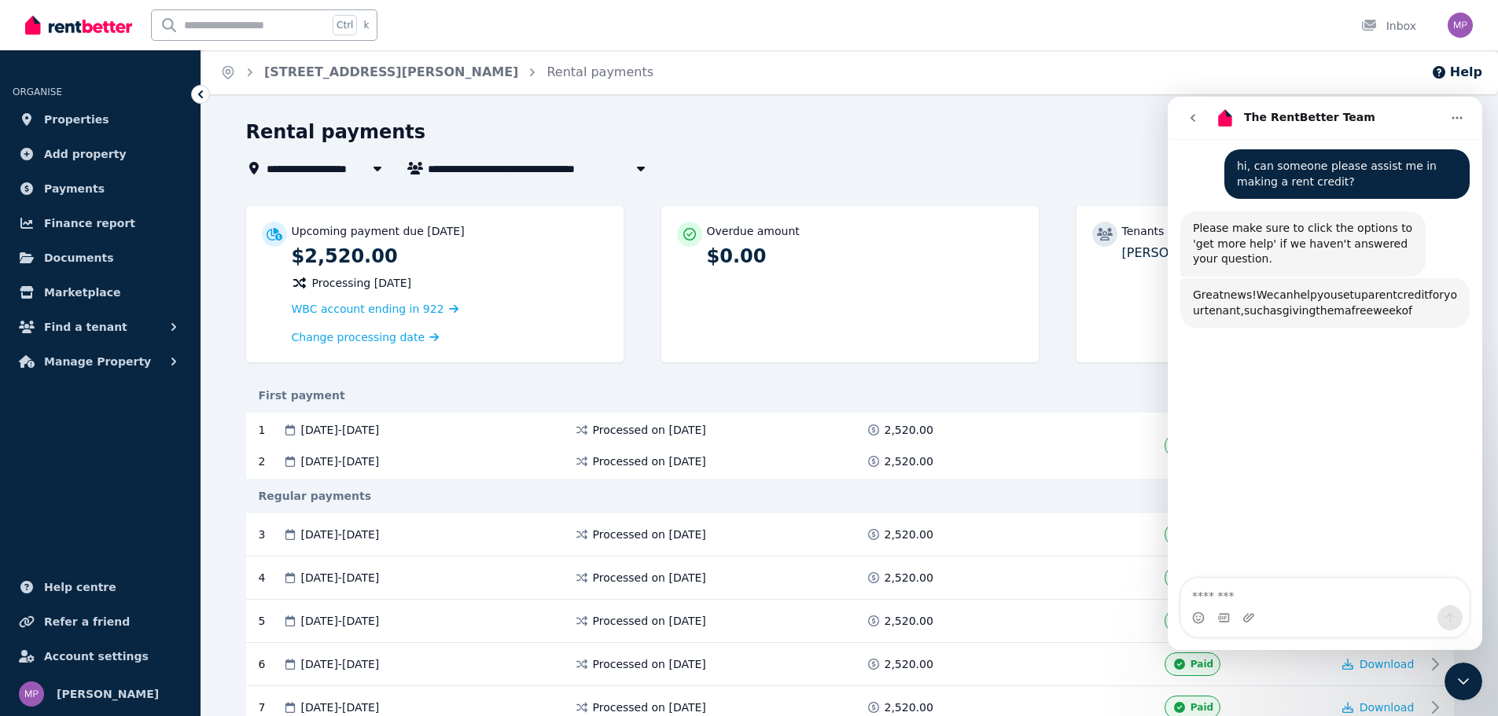
scroll to position [165, 0]
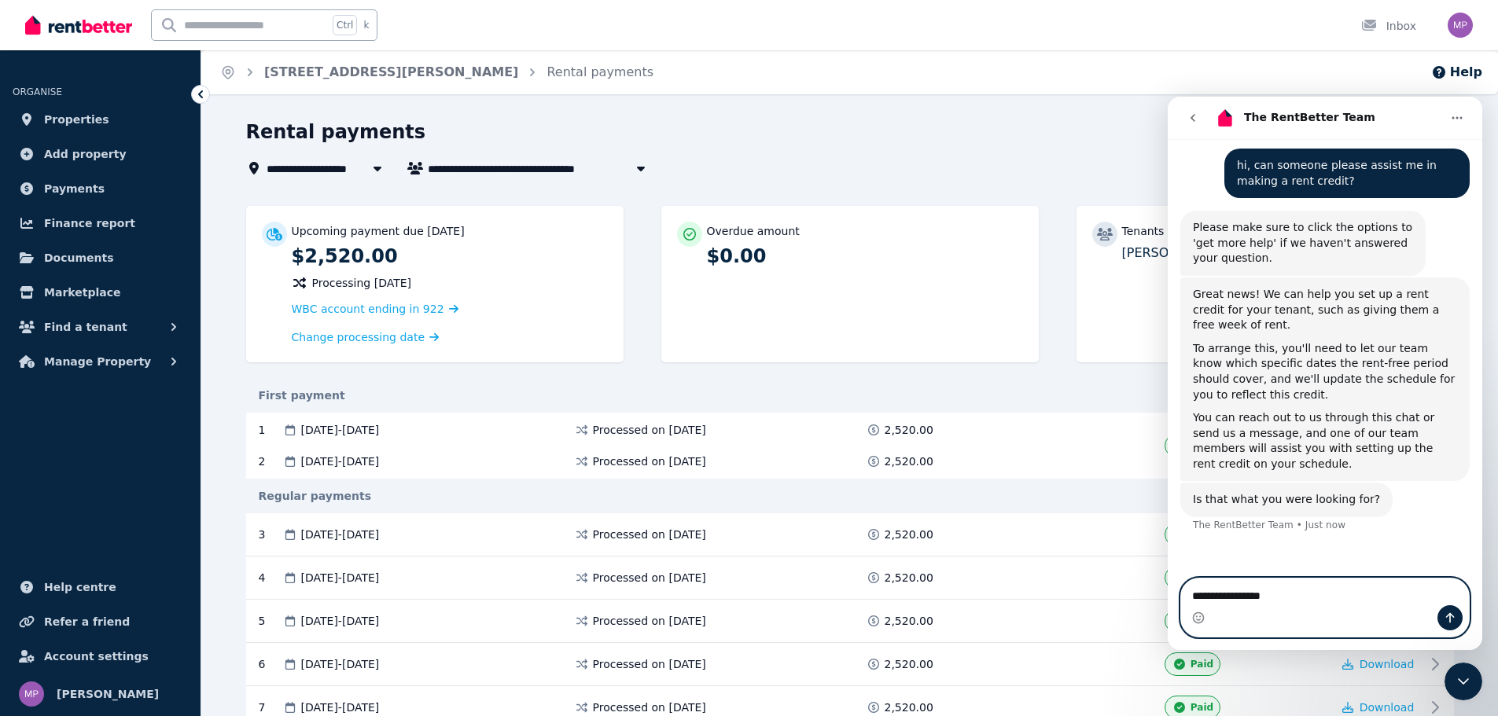
click at [1296, 588] on textarea "**********" at bounding box center [1325, 592] width 288 height 27
type textarea "**********"
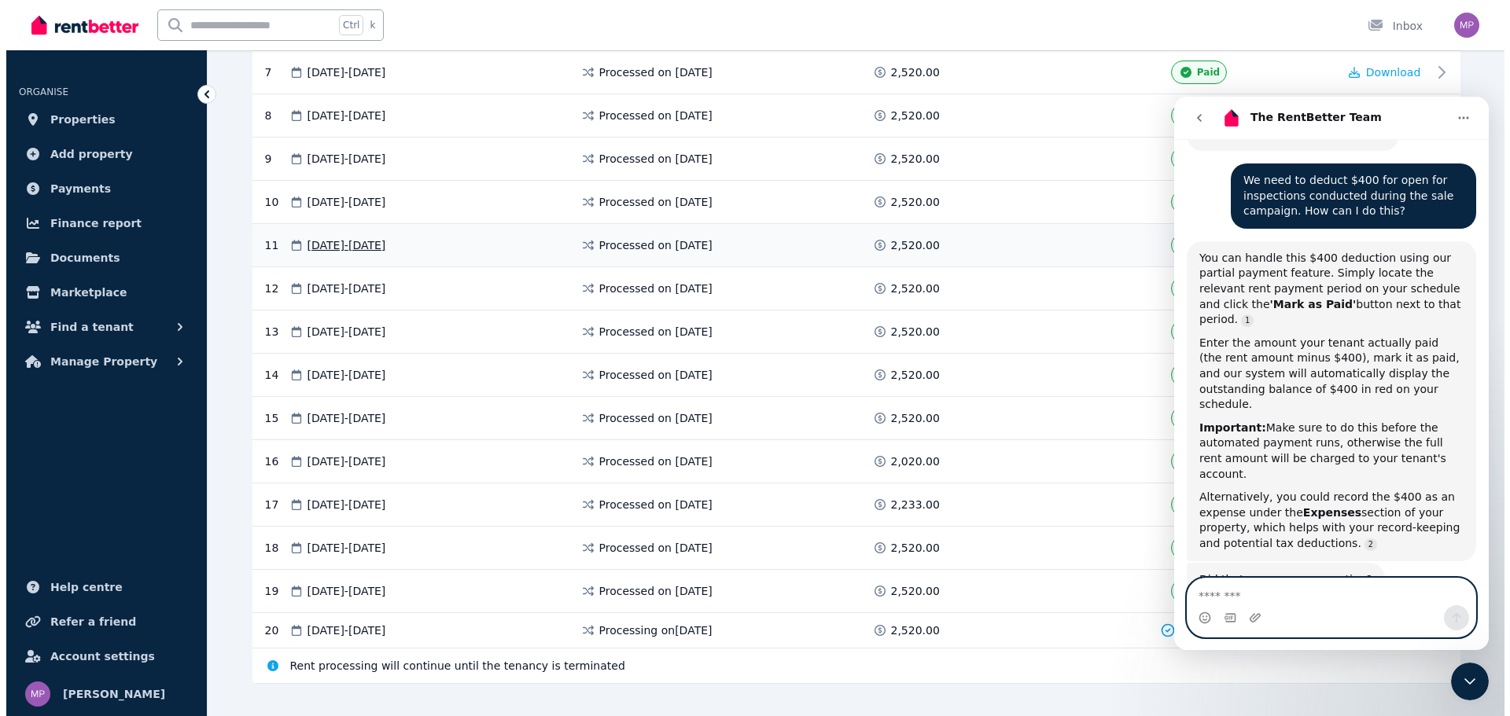
scroll to position [658, 0]
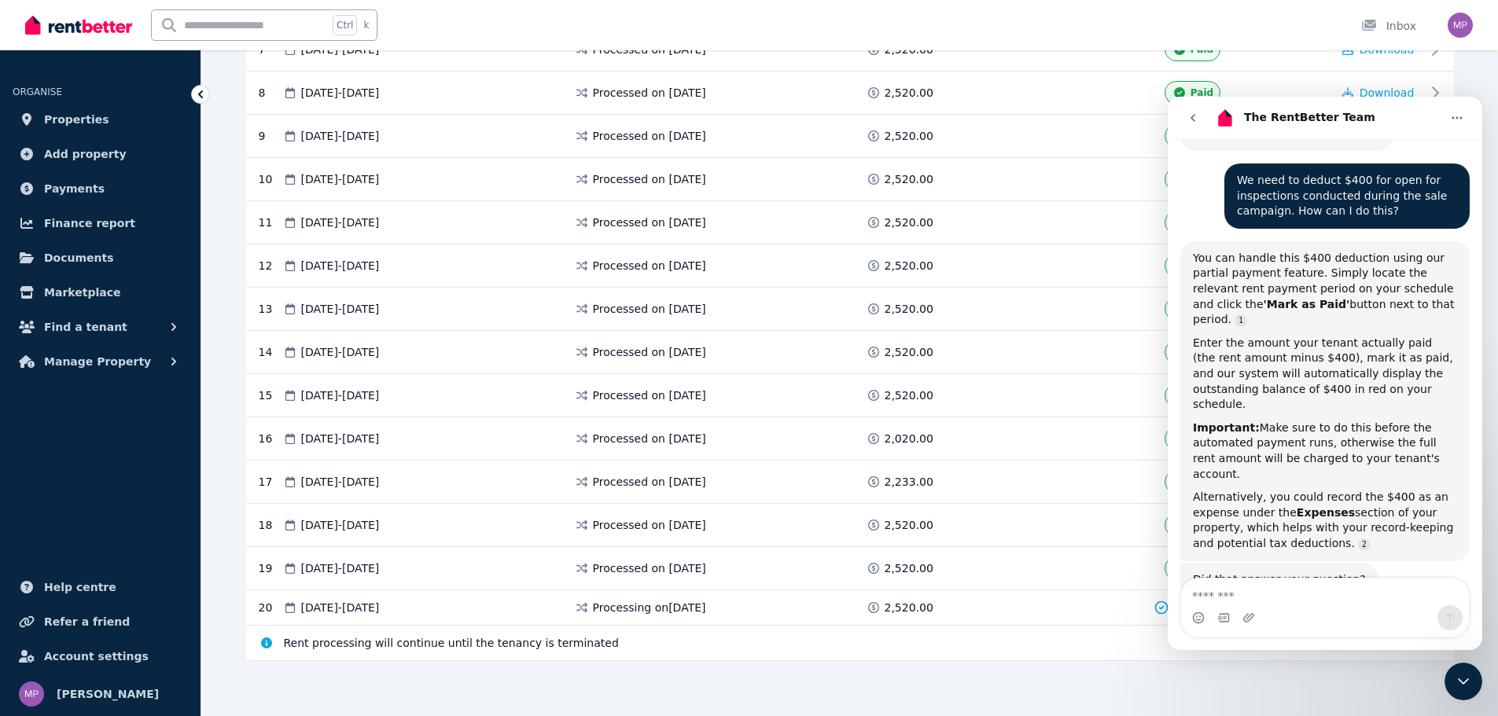
click at [1164, 605] on icon at bounding box center [1161, 608] width 16 height 16
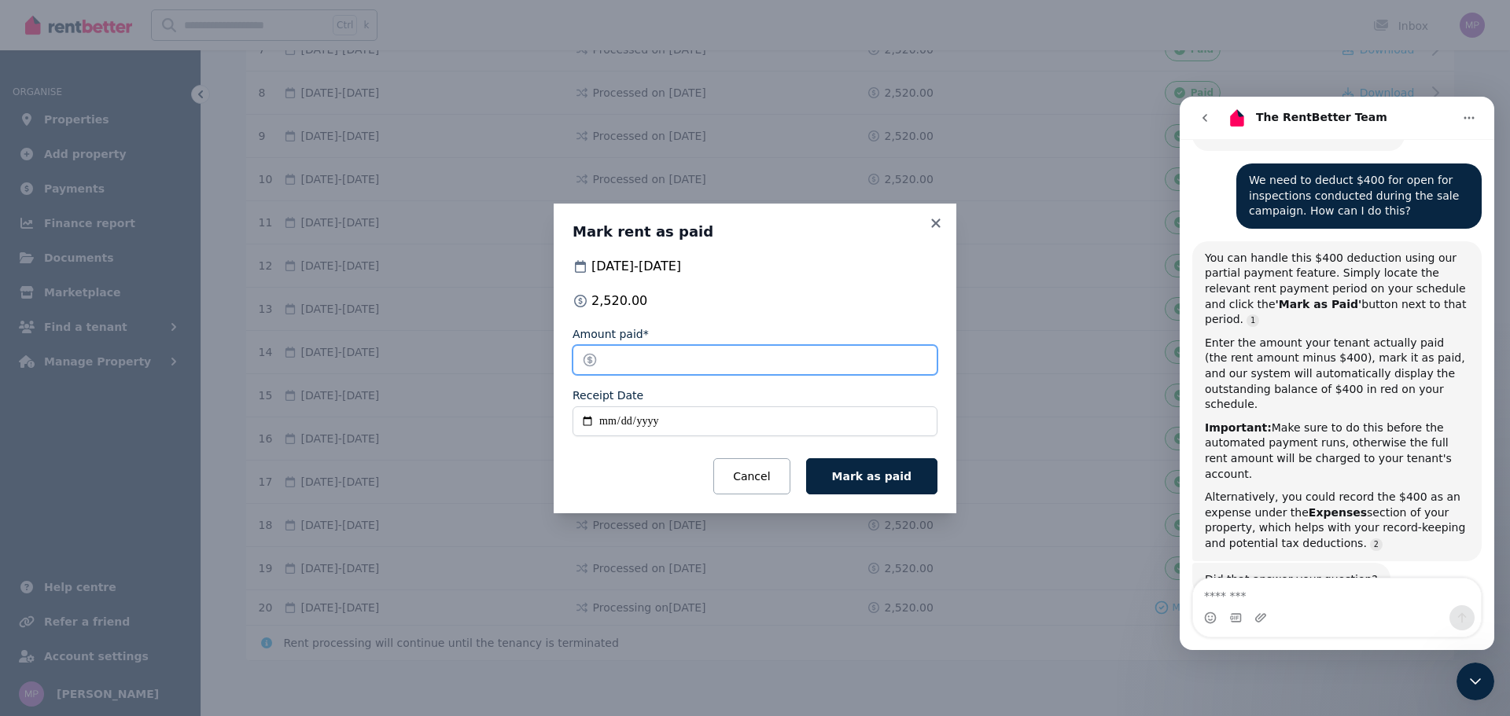
drag, startPoint x: 653, startPoint y: 362, endPoint x: 488, endPoint y: 360, distance: 164.3
click at [488, 360] on div "Mark rent as paid [DATE] - [DATE] 2,520.00 Amount paid* ******* Receipt Date Ca…" at bounding box center [755, 358] width 1510 height 716
type input "***"
click at [710, 432] on input "Receipt Date" at bounding box center [754, 422] width 365 height 30
click at [625, 428] on input "Receipt Date" at bounding box center [754, 422] width 365 height 30
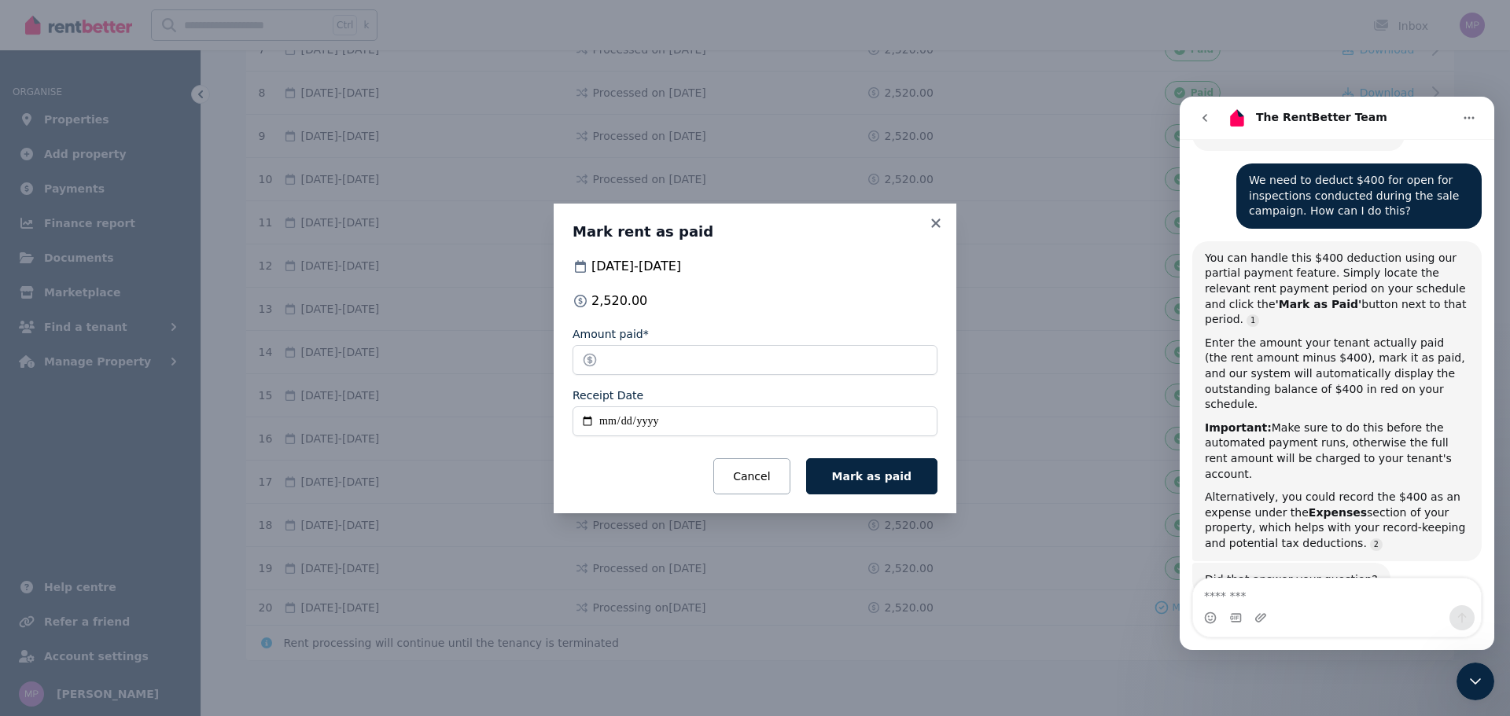
click at [606, 421] on input "Receipt Date" at bounding box center [754, 422] width 365 height 30
type input "**********"
click at [912, 479] on button "Mark as paid" at bounding box center [871, 476] width 131 height 36
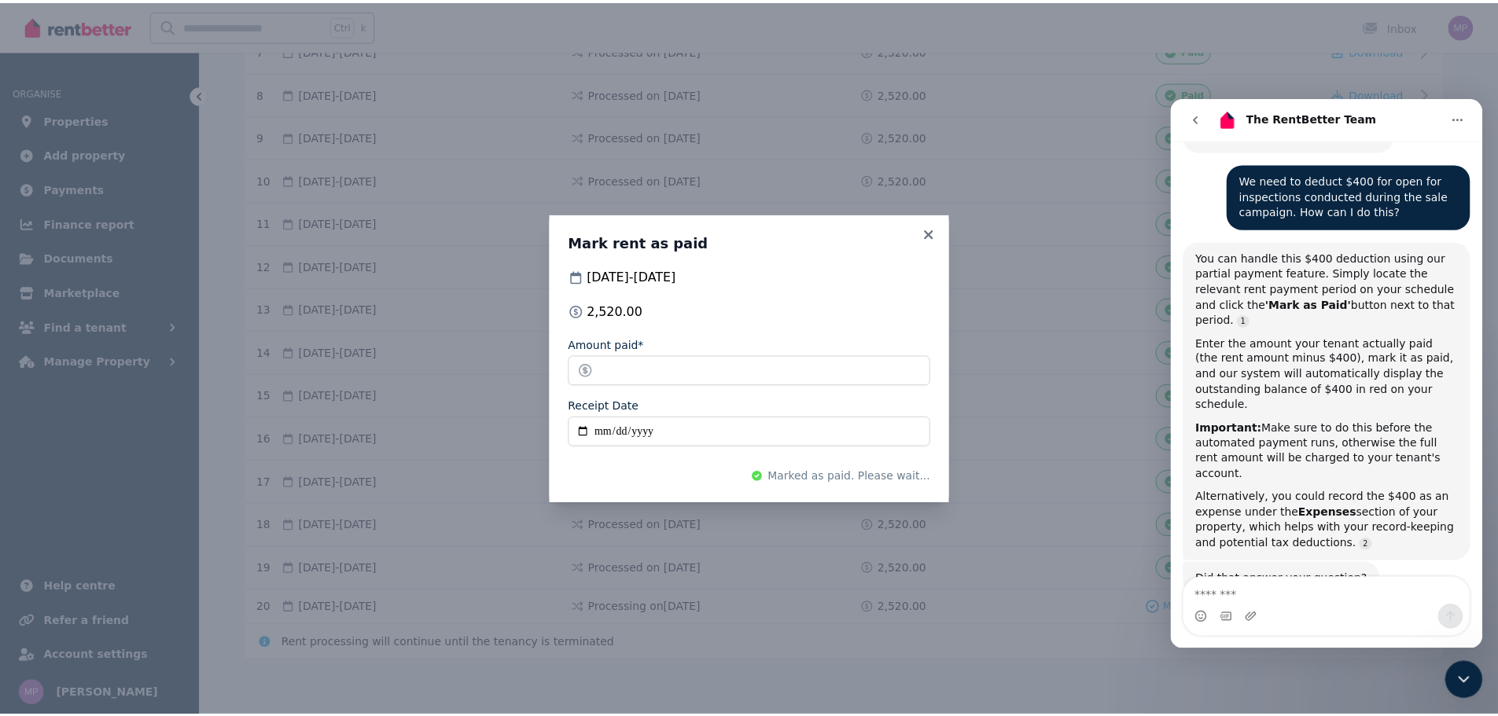
scroll to position [633, 0]
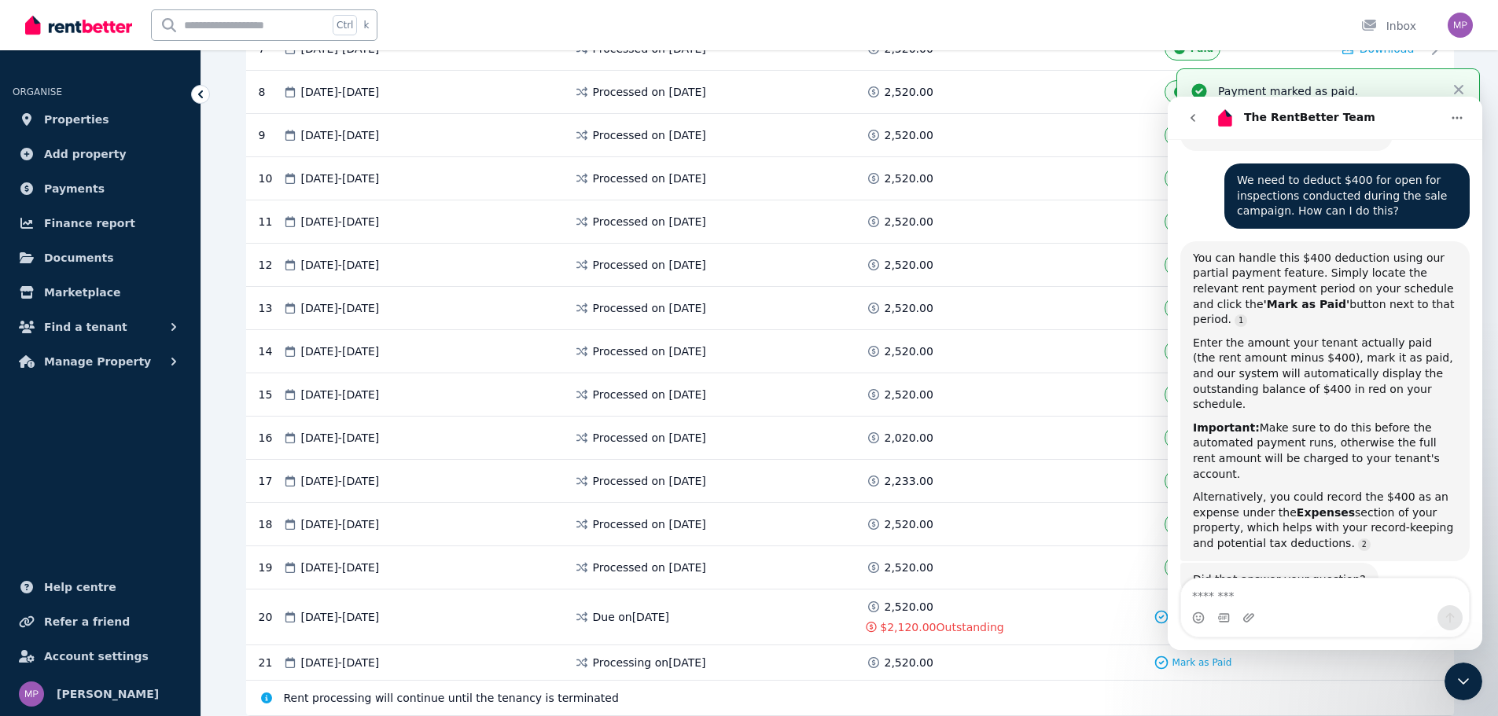
click at [1392, 84] on p "Payment marked as paid." at bounding box center [1328, 91] width 220 height 16
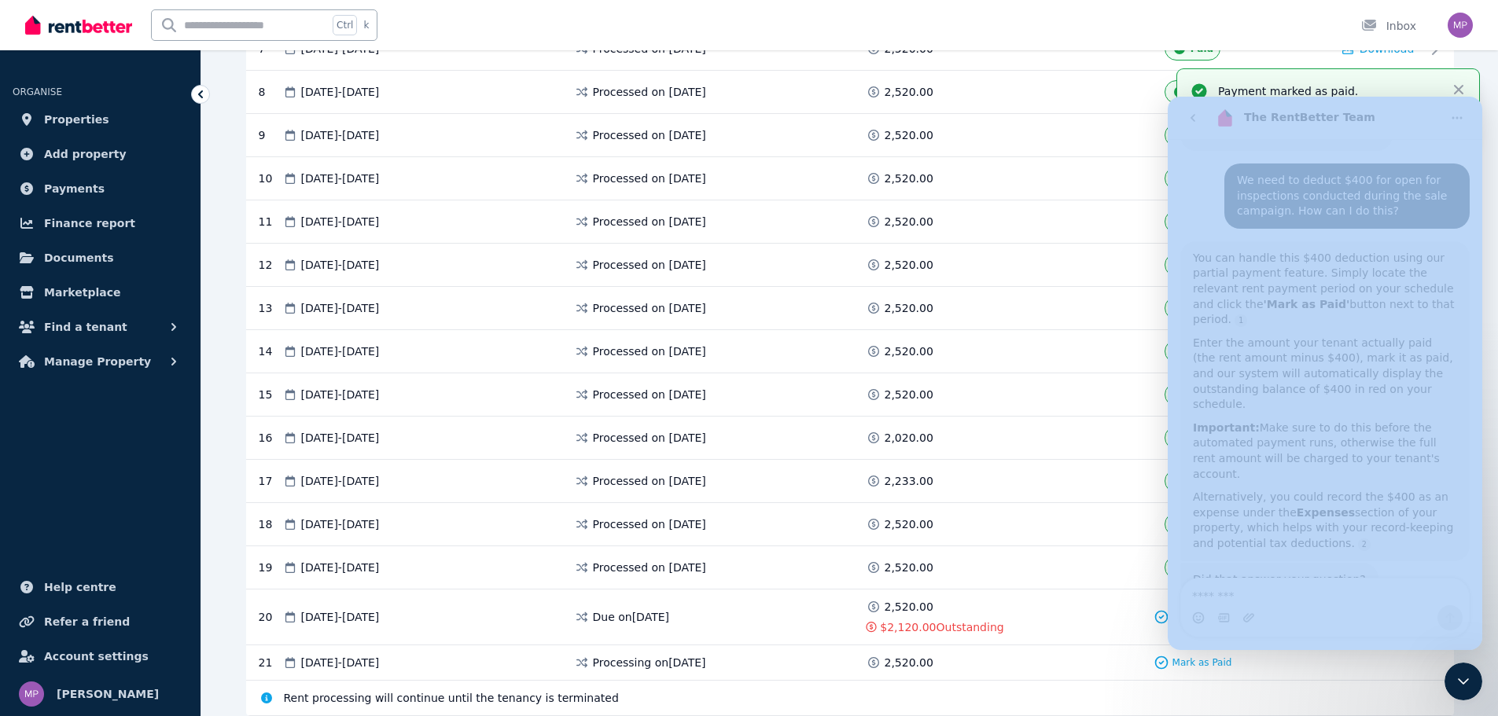
drag, startPoint x: 2552, startPoint y: 181, endPoint x: 1396, endPoint y: 234, distance: 1157.8
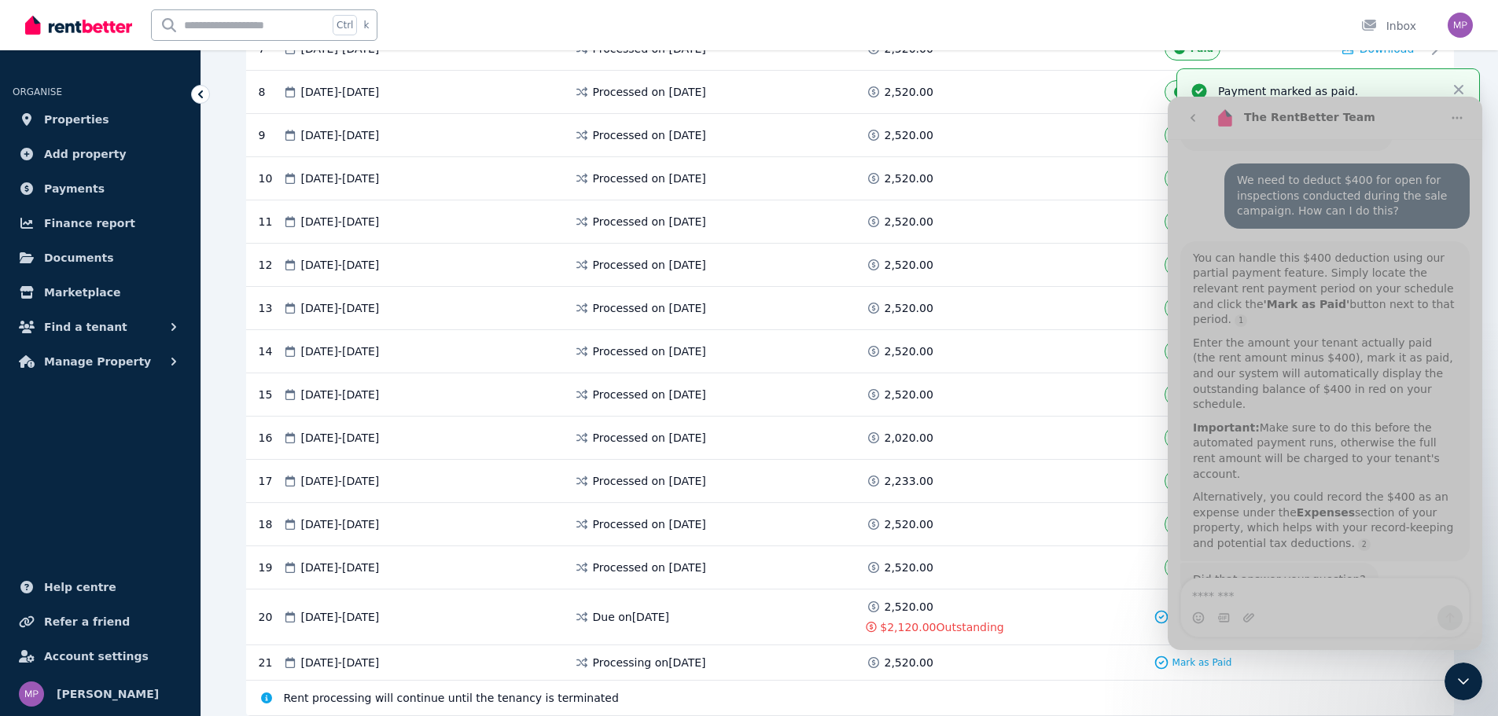
click at [1462, 686] on icon "Close Intercom Messenger" at bounding box center [1463, 681] width 19 height 19
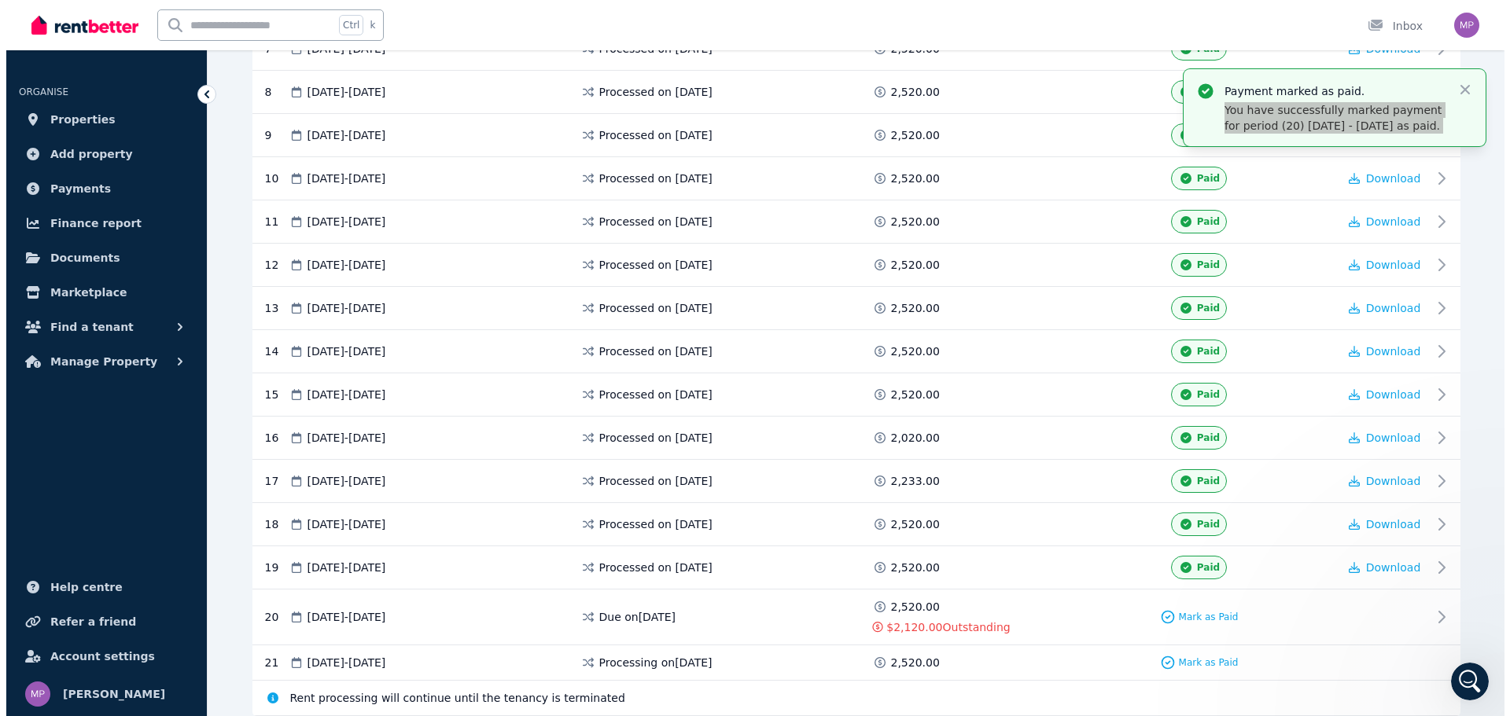
scroll to position [508, 0]
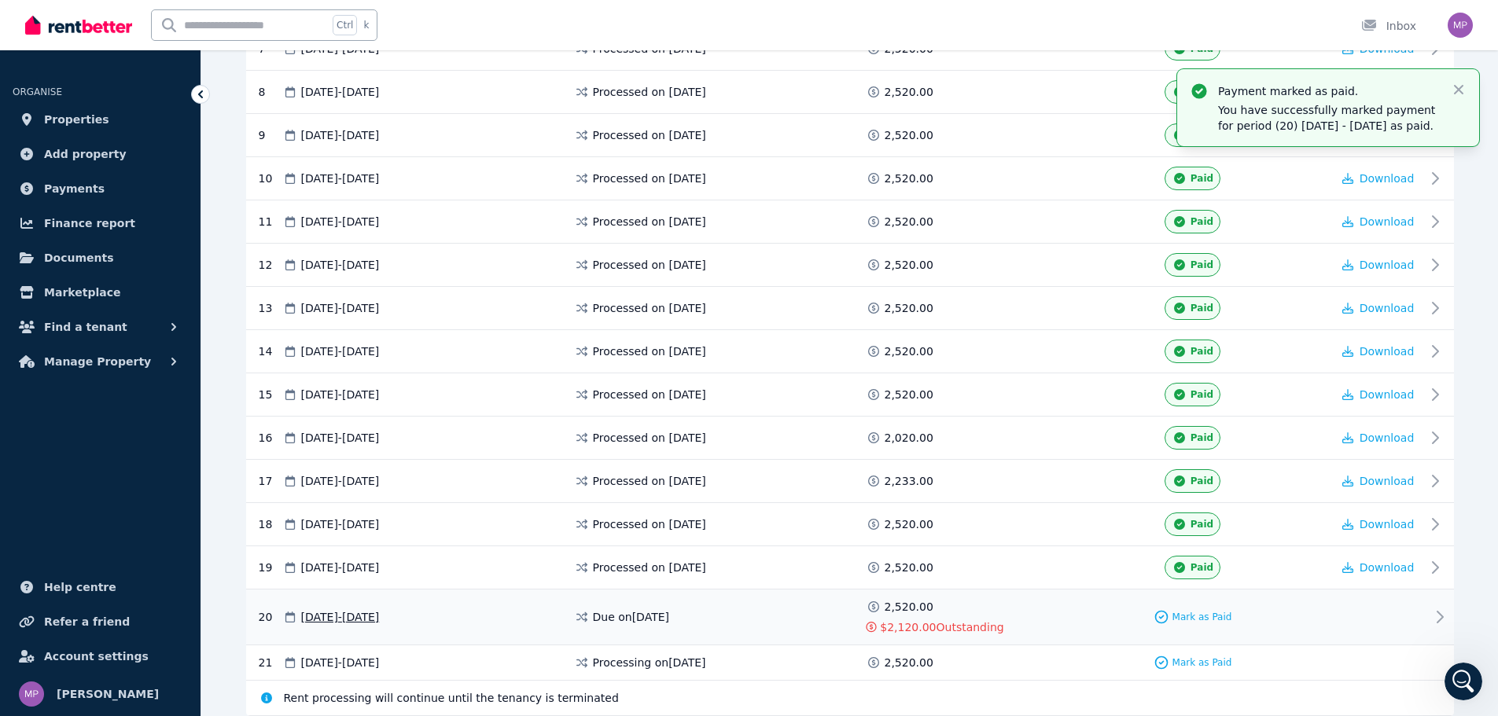
click at [920, 624] on span "$2,120.00" at bounding box center [908, 628] width 56 height 16
